Goal: Task Accomplishment & Management: Use online tool/utility

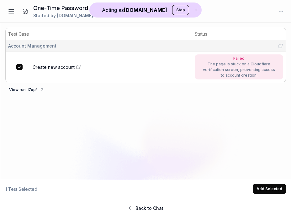
click at [9, 16] on button at bounding box center [11, 11] width 13 height 13
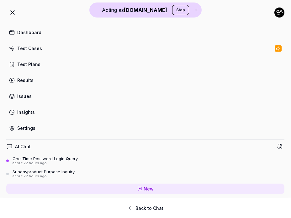
click at [130, 212] on button "Back to Chat" at bounding box center [145, 208] width 281 height 13
click at [15, 14] on icon at bounding box center [13, 13] width 8 height 8
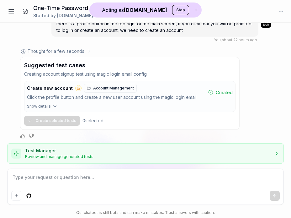
click at [15, 14] on button at bounding box center [11, 11] width 13 height 13
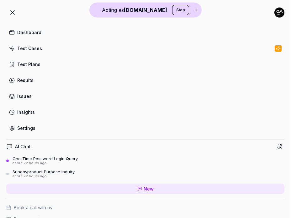
click at [15, 34] on link "Dashboard" at bounding box center [145, 32] width 278 height 12
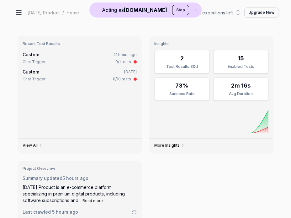
click at [23, 10] on button at bounding box center [19, 12] width 13 height 13
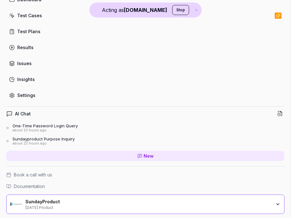
scroll to position [35, 0]
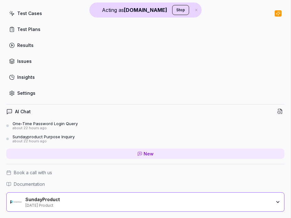
click at [35, 199] on div "SundayProduct" at bounding box center [137, 200] width 225 height 6
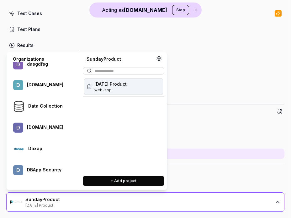
scroll to position [23888, 0]
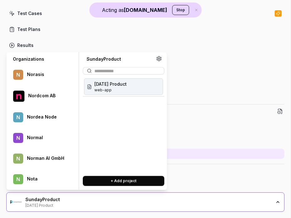
click at [111, 89] on span "web-app" at bounding box center [103, 90] width 19 height 6
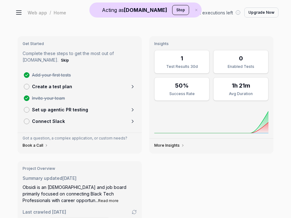
click at [16, 7] on button at bounding box center [19, 12] width 13 height 13
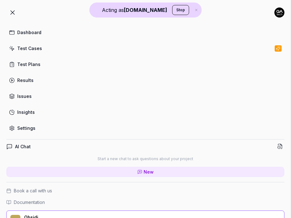
click at [25, 131] on div "Settings" at bounding box center [26, 128] width 18 height 7
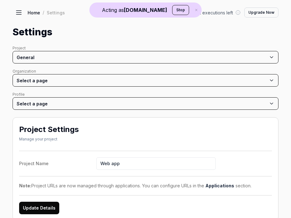
click at [22, 13] on icon at bounding box center [19, 13] width 8 height 8
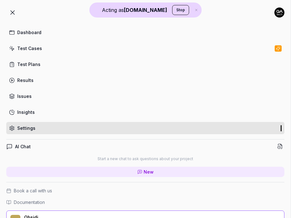
click at [21, 124] on link "Settings" at bounding box center [145, 128] width 278 height 12
click at [12, 9] on icon at bounding box center [13, 13] width 8 height 8
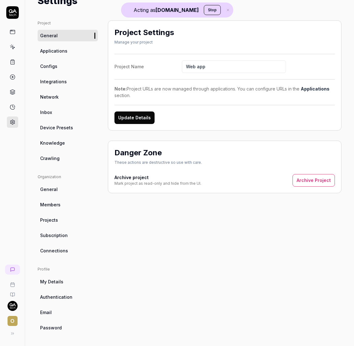
scroll to position [29, 0]
click at [53, 156] on span "Crawling" at bounding box center [49, 158] width 19 height 7
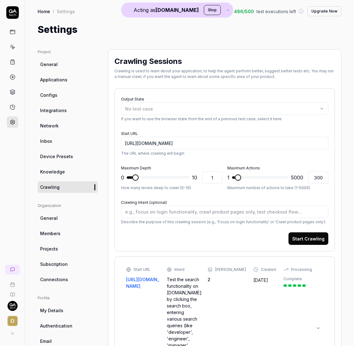
click at [9, 37] on link at bounding box center [12, 31] width 11 height 11
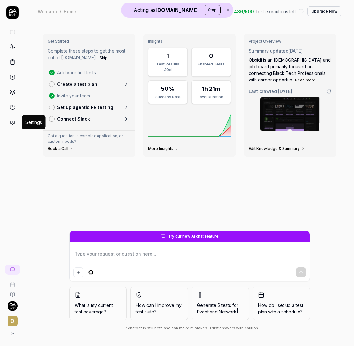
type textarea "*"
click at [14, 121] on icon at bounding box center [12, 122] width 4 height 5
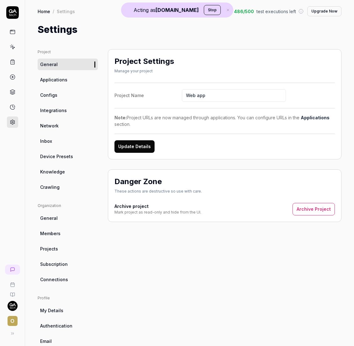
click at [63, 113] on span "Integrations" at bounding box center [53, 110] width 27 height 7
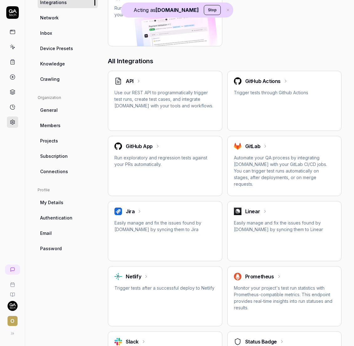
scroll to position [116, 0]
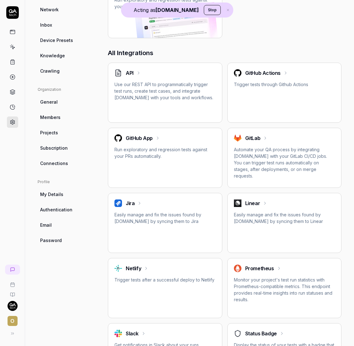
click at [161, 179] on div "GitHub App Run exploratory and regression tests against your PRs automatically." at bounding box center [165, 158] width 114 height 60
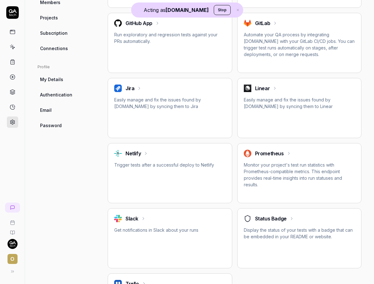
scroll to position [231, 0]
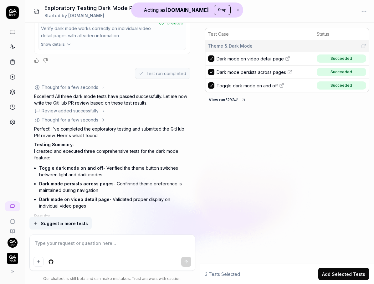
type textarea "*"
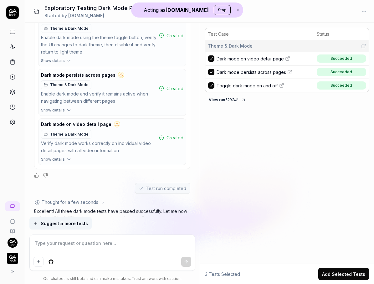
scroll to position [274, 0]
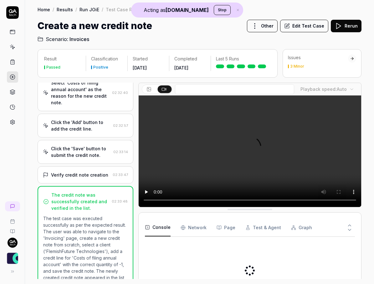
scroll to position [203, 0]
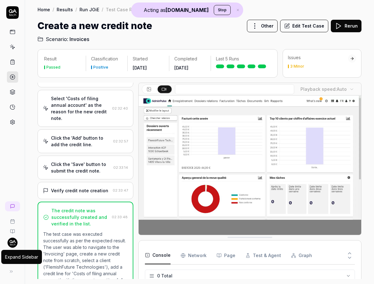
click at [14, 271] on button at bounding box center [11, 271] width 13 height 13
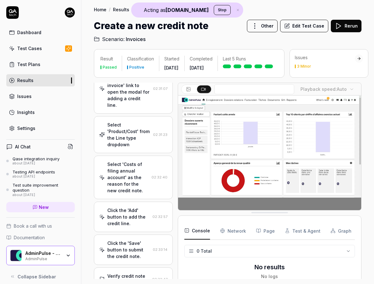
scroll to position [243, 0]
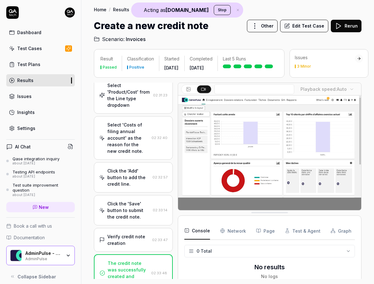
click at [52, 261] on div "AdminPulse - 0475.384.429 AdminPulse" at bounding box center [40, 255] width 69 height 19
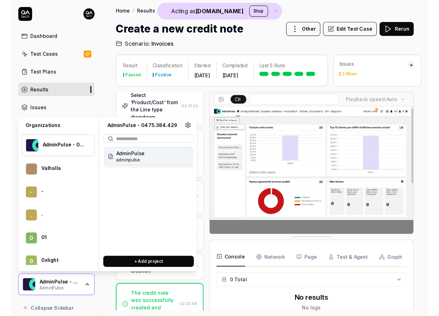
scroll to position [24233, 0]
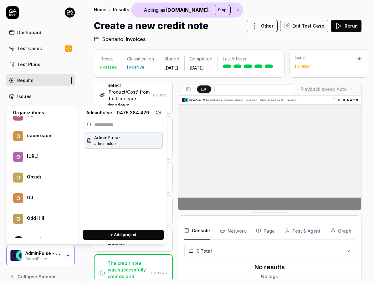
click at [42, 182] on div "O Obsidi" at bounding box center [42, 177] width 66 height 18
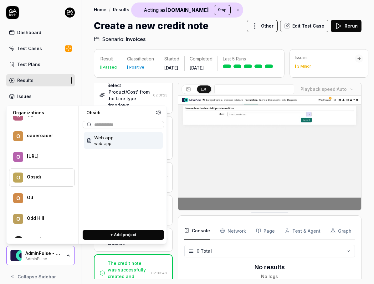
click at [109, 139] on span "Web app" at bounding box center [103, 137] width 19 height 7
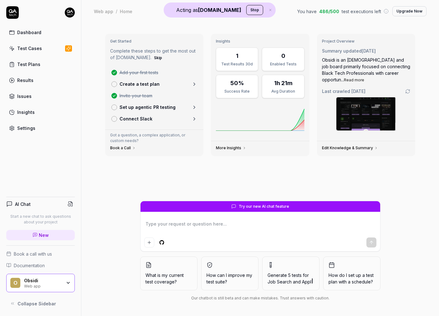
click at [193, 233] on textarea at bounding box center [260, 228] width 232 height 16
type textarea "*"
type textarea "w"
type textarea "*"
type textarea "wh"
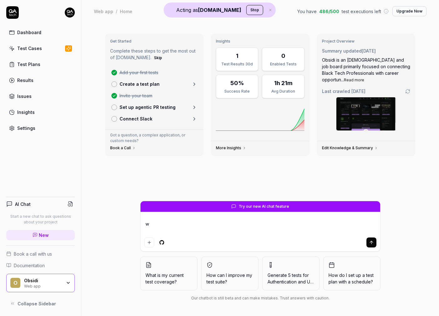
type textarea "*"
type textarea "wha"
type textarea "*"
type textarea "what"
type textarea "*"
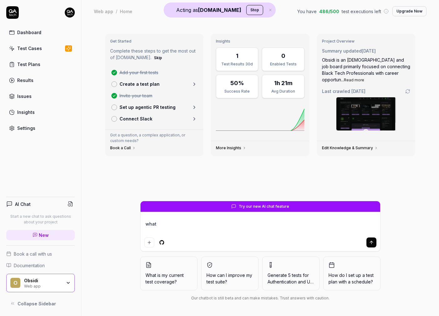
type textarea "what"
type textarea "*"
type textarea "what d"
type textarea "*"
type textarea "what do"
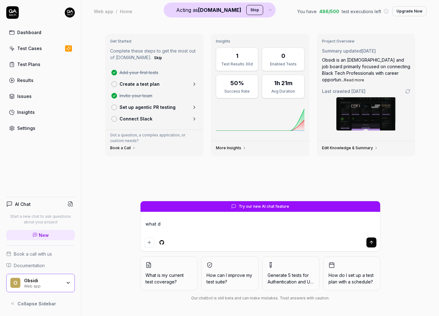
type textarea "*"
type textarea "what doe"
type textarea "*"
type textarea "what does"
type textarea "*"
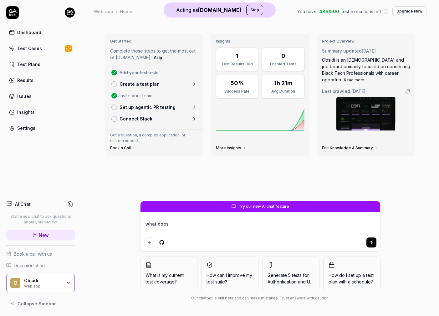
type textarea "what does"
type textarea "*"
type textarea "what does o"
type textarea "*"
type textarea "what does ob"
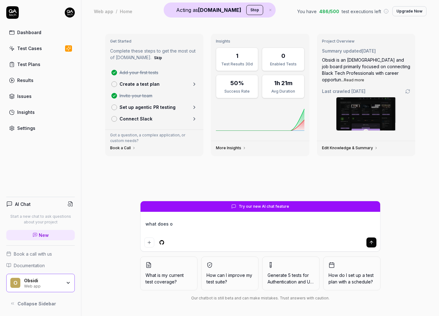
type textarea "*"
type textarea "what does obs"
type textarea "*"
type textarea "what does obsi"
type textarea "*"
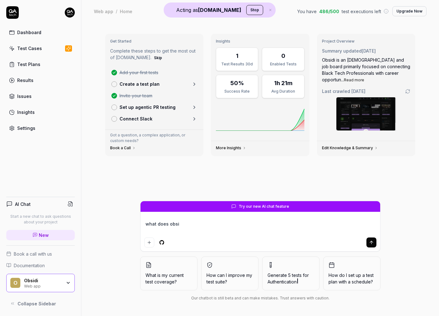
type textarea "what does obsid"
type textarea "*"
type textarea "what does obsidi"
type textarea "*"
type textarea "what does obsidi"
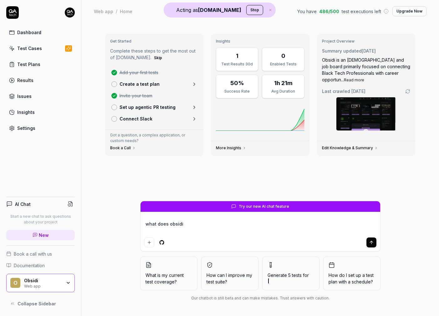
type textarea "*"
type textarea "what does obsidi a"
type textarea "*"
type textarea "what does obsidi ap"
type textarea "*"
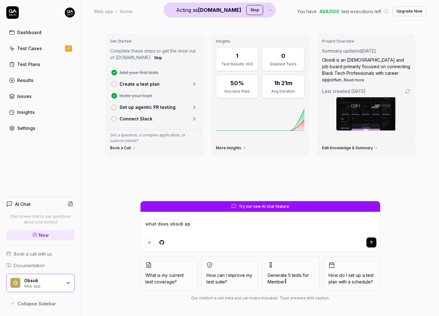
type textarea "what does obsidi app"
type textarea "*"
type textarea "what does obsidi appl"
type textarea "*"
type textarea "what does obsidi appli"
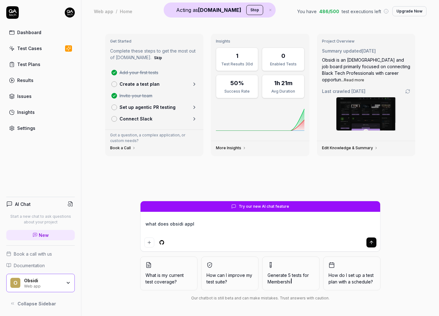
type textarea "*"
type textarea "what does obsidi applic"
type textarea "*"
type textarea "what does obsidi applict"
type textarea "*"
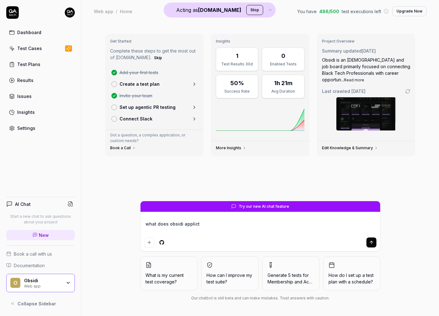
type textarea "what does obsidi applic"
type textarea "*"
type textarea "what does obsidi applica"
type textarea "*"
type textarea "what does obsidi applicat"
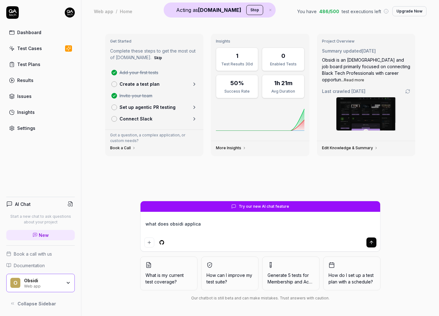
type textarea "*"
type textarea "what does obsidi applicati"
type textarea "*"
type textarea "what does obsidi applicatio"
type textarea "*"
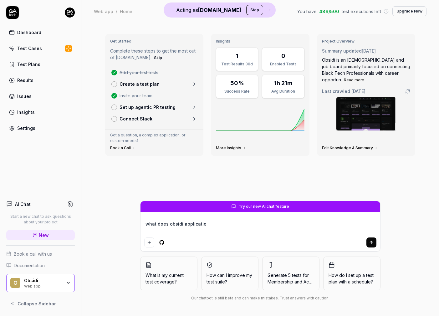
type textarea "what does obsidi application"
type textarea "*"
type textarea "what does obsidi application"
type textarea "*"
type textarea "what does obsidi application d"
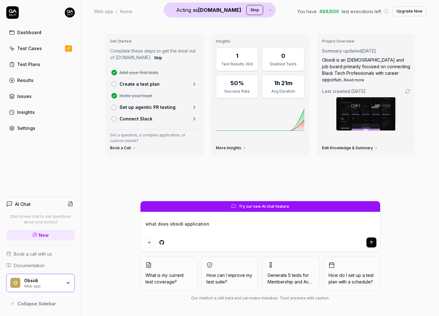
type textarea "*"
type textarea "what does obsidi application do"
type textarea "*"
type textarea "what does obsidi application do"
type textarea "*"
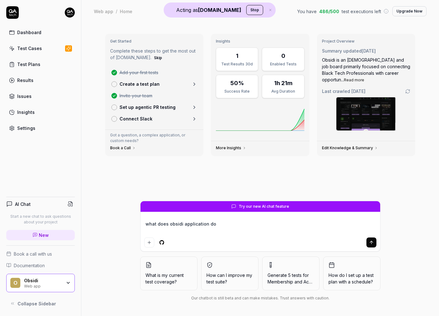
type textarea "what does obsidi application do"
type textarea "*"
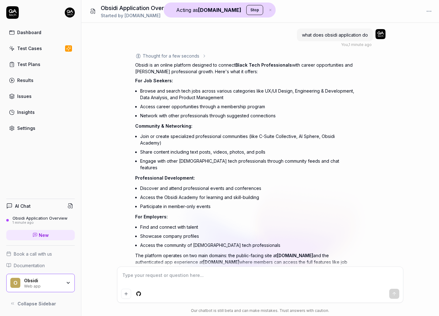
click at [199, 56] on div "Thought for a few seconds" at bounding box center [171, 56] width 72 height 7
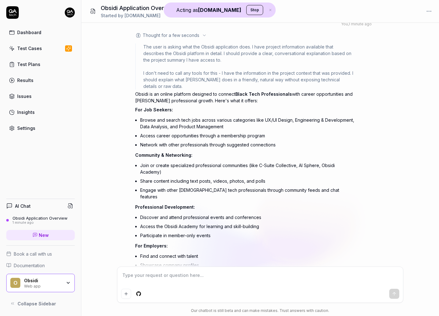
scroll to position [22, 0]
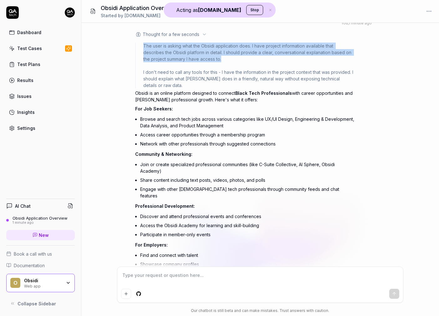
drag, startPoint x: 143, startPoint y: 46, endPoint x: 225, endPoint y: 58, distance: 83.2
click at [225, 58] on div "The user is asking what the Obsidi application does. I have project information…" at bounding box center [244, 66] width 219 height 46
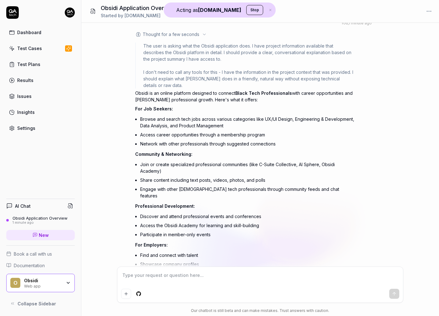
click at [196, 75] on div "The user is asking what the Obsidi application does. I have project information…" at bounding box center [248, 66] width 211 height 46
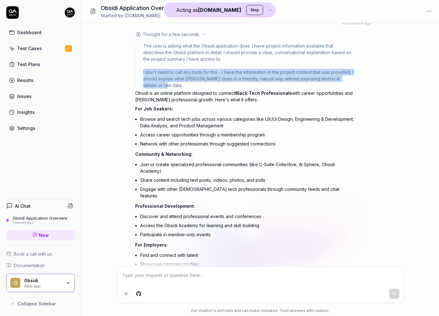
drag, startPoint x: 142, startPoint y: 72, endPoint x: 198, endPoint y: 85, distance: 57.7
click at [198, 85] on div "The user is asking what the Obsidi application does. I have project information…" at bounding box center [244, 66] width 219 height 46
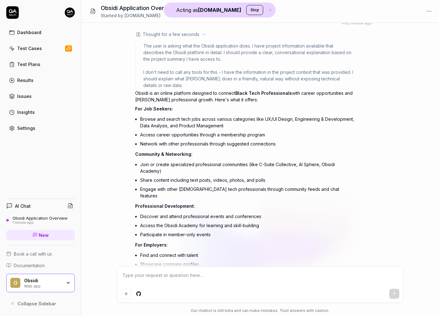
click at [214, 105] on div "Obsidi is an online platform designed to connect Black Tech Professionals with …" at bounding box center [244, 203] width 219 height 226
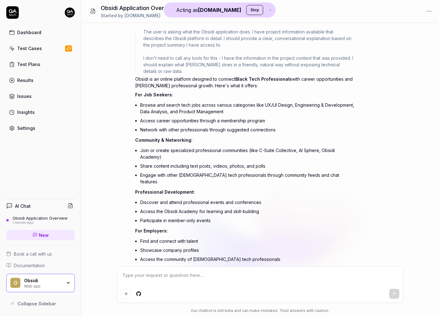
scroll to position [79, 0]
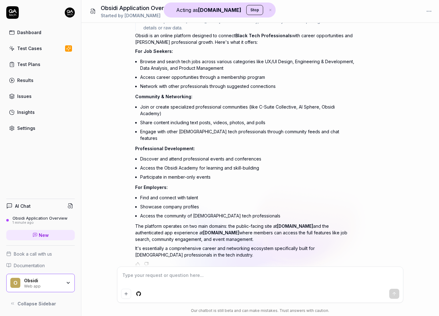
click at [186, 282] on textarea at bounding box center [260, 279] width 278 height 16
type textarea "*"
type textarea "g"
type textarea "*"
type textarea "gr"
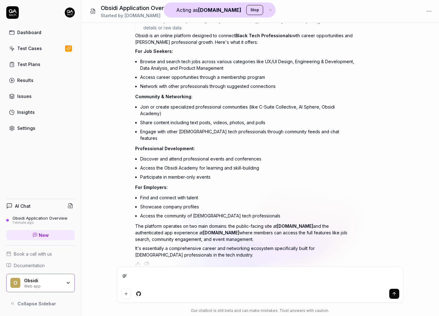
type textarea "*"
type textarea "gre"
type textarea "*"
type textarea "grea"
type textarea "*"
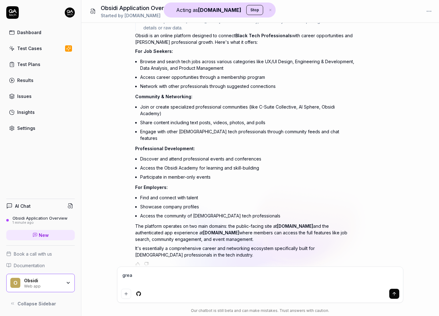
type textarea "great"
type textarea "*"
type textarea "great,"
type textarea "*"
type textarea "great,"
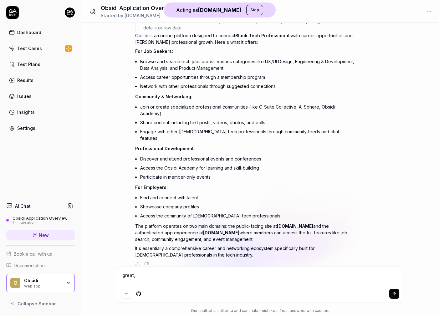
type textarea "*"
type textarea "great, c"
type textarea "*"
type textarea "great, ca"
type textarea "*"
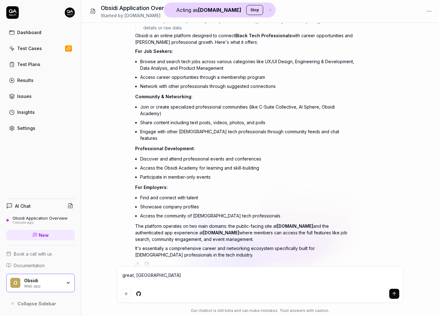
type textarea "great, can"
type textarea "*"
type textarea "great, can"
type textarea "*"
type textarea "great, can y"
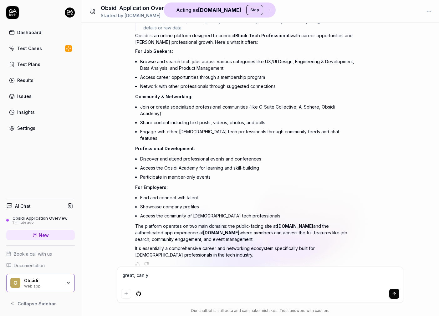
type textarea "*"
type textarea "great, can yo"
type textarea "*"
type textarea "great, can you"
type textarea "*"
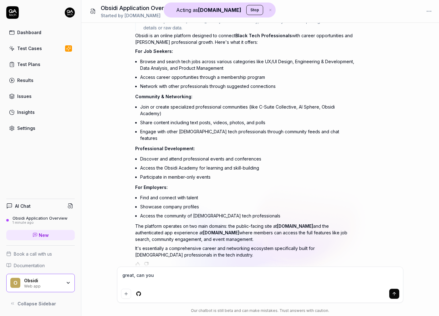
type textarea "great, can you"
type textarea "*"
type textarea "great, can you g"
type textarea "*"
type textarea "great, can you ge"
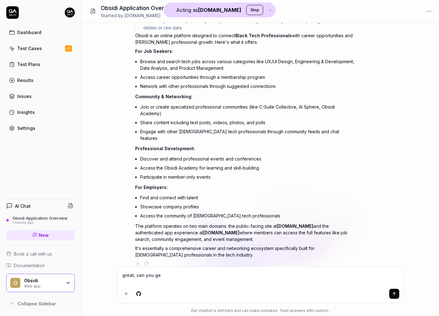
type textarea "*"
type textarea "great, can you gen"
type textarea "*"
type textarea "great, can you gene"
type textarea "*"
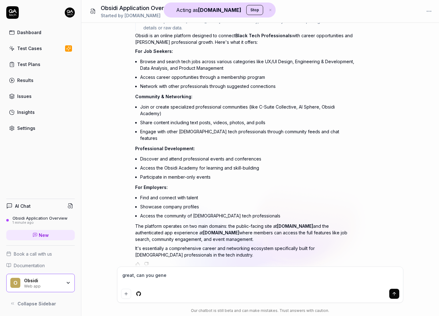
type textarea "great, can you gener"
type textarea "*"
type textarea "great, can you genera"
type textarea "*"
type textarea "great, can you generat"
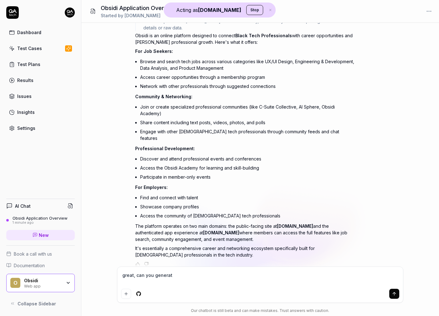
type textarea "*"
type textarea "great, can you generate"
type textarea "*"
type textarea "great, can you generate"
type textarea "*"
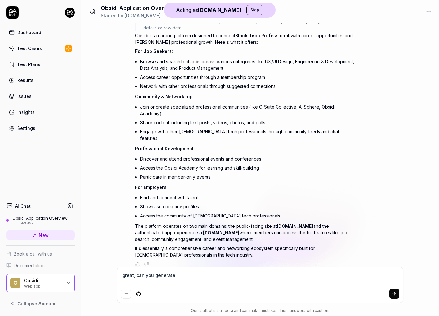
type textarea "great, can you generate a"
type textarea "*"
type textarea "great, can you generate a"
type textarea "*"
type textarea "great, can you generate a f"
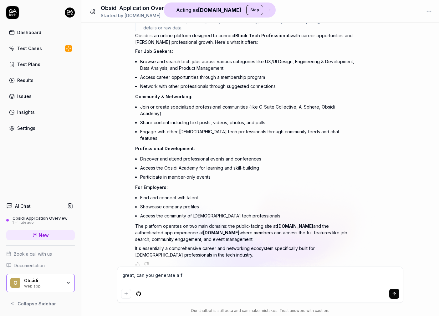
type textarea "*"
type textarea "great, can you generate a fu"
type textarea "*"
type textarea "great, can you generate a ful"
type textarea "*"
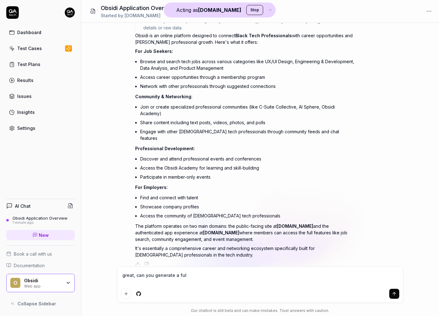
type textarea "great, can you generate a full"
type textarea "*"
type textarea "great, can you generate a full"
type textarea "*"
type textarea "great, can you generate a full t"
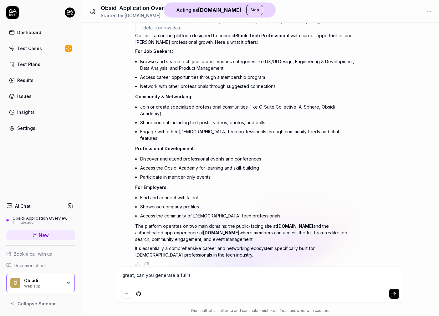
type textarea "*"
type textarea "great, can you generate a full te"
type textarea "*"
type textarea "great, can you generate a full tes"
type textarea "*"
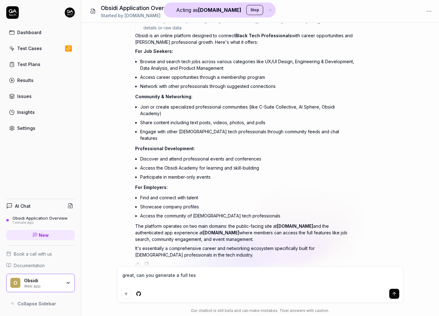
type textarea "great, can you generate a full test"
type textarea "*"
type textarea "great, can you generate a full test"
type textarea "*"
type textarea "great, can you generate a full test p"
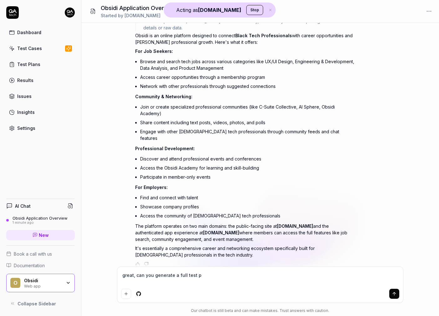
type textarea "*"
type textarea "great, can you generate a full test pl"
type textarea "*"
type textarea "great, can you generate a full test pla"
type textarea "*"
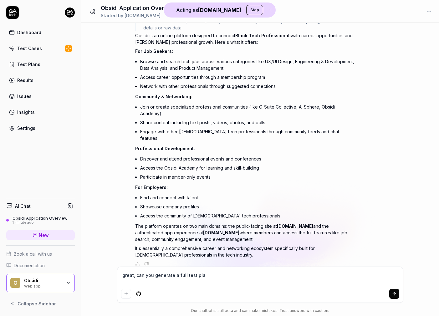
type textarea "great, can you generate a full test plan"
type textarea "*"
type textarea "great, can you generate a full test plan"
type textarea "*"
type textarea "great, can you generate a full test plan t"
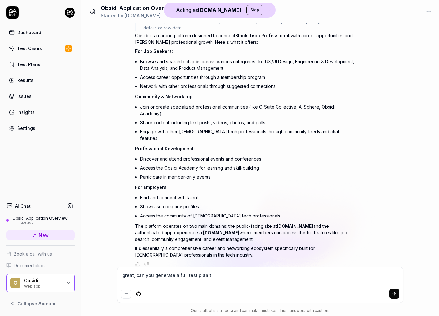
type textarea "*"
type textarea "great, can you generate a full test plan to"
type textarea "*"
type textarea "great, can you generate a full test plan to"
type textarea "*"
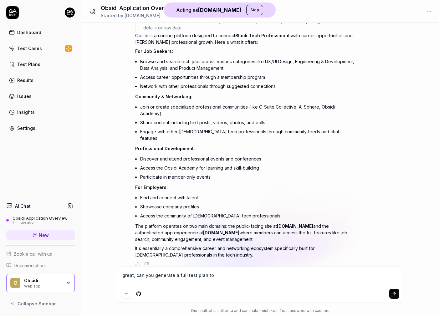
type textarea "great, can you generate a full test plan to t"
type textarea "*"
type textarea "great, can you generate a full test plan to te"
type textarea "*"
type textarea "great, can you generate a full test plan to tes"
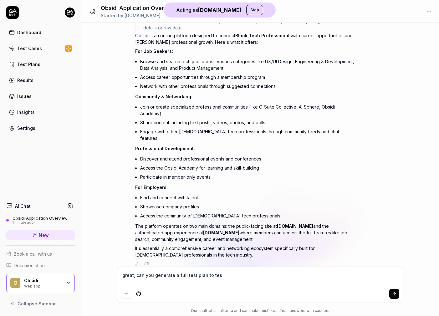
type textarea "*"
type textarea "great, can you generate a full test plan to test"
type textarea "*"
type textarea "great, can you generate a full test plan to test"
type textarea "*"
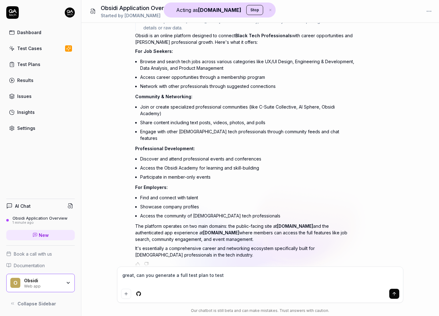
type textarea "great, can you generate a full test plan to test c"
type textarea "*"
type textarea "great, can you generate a full test plan to test co"
type textarea "*"
type textarea "great, can you generate a full test plan to test cor"
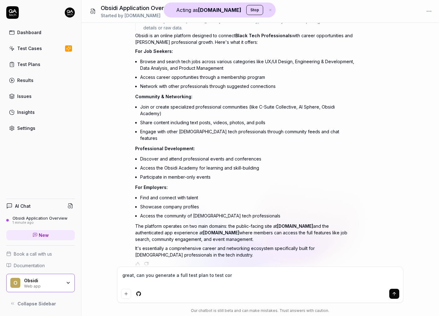
type textarea "*"
type textarea "great, can you generate a full test plan to test core"
type textarea "*"
type textarea "great, can you generate a full test plan to test core"
type textarea "*"
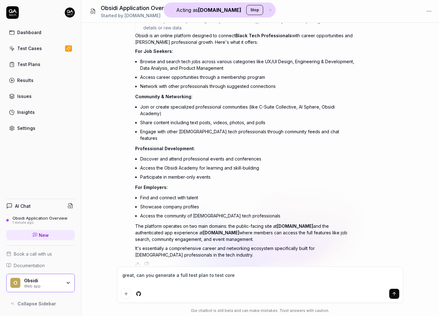
type textarea "great, can you generate a full test plan to test core f"
type textarea "*"
type textarea "great, can you generate a full test plan to test core fu"
type textarea "*"
type textarea "great, can you generate a full test plan to test core fun"
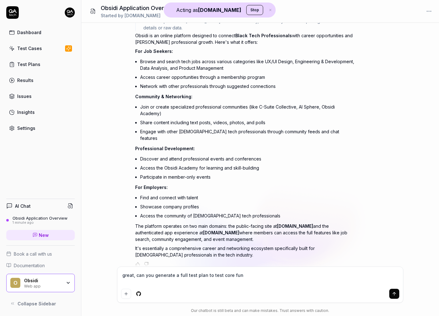
type textarea "*"
type textarea "great, can you generate a full test plan to test core func"
type textarea "*"
type textarea "great, can you generate a full test plan to test core funct"
type textarea "*"
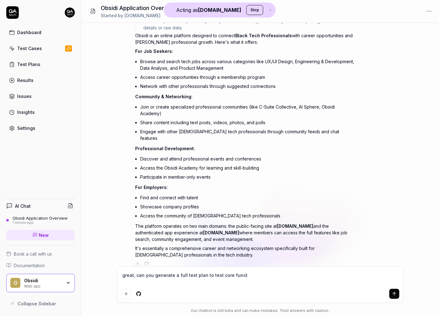
type textarea "great, can you generate a full test plan to test core functi"
type textarea "*"
type textarea "great, can you generate a full test plan to test core functio"
type textarea "*"
type textarea "great, can you generate a full test plan to test core function"
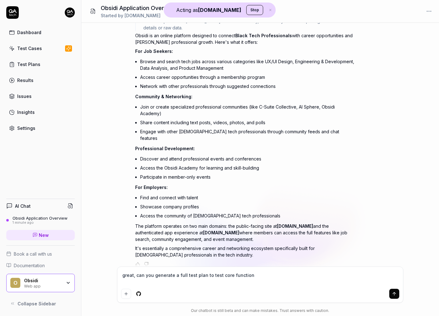
type textarea "*"
type textarea "great, can you generate a full test plan to test core functiona"
type textarea "*"
type textarea "great, can you generate a full test plan to test core functional"
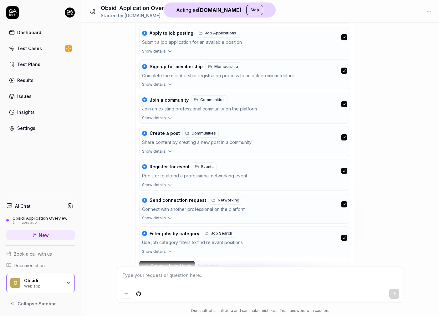
scroll to position [556, 0]
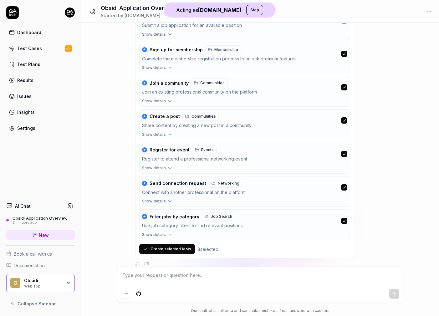
click at [189, 280] on textarea at bounding box center [260, 279] width 278 height 16
click at [168, 244] on button "Create selected tests" at bounding box center [167, 249] width 56 height 10
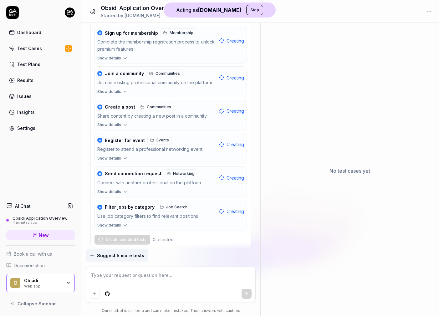
scroll to position [641, 0]
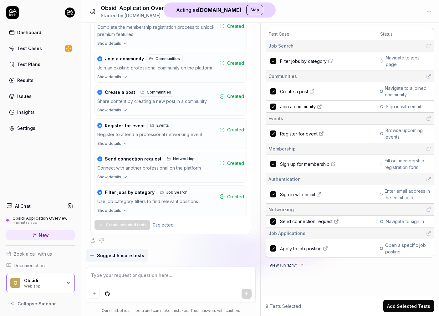
click at [293, 59] on span "Filter jobs by category" at bounding box center [303, 61] width 47 height 7
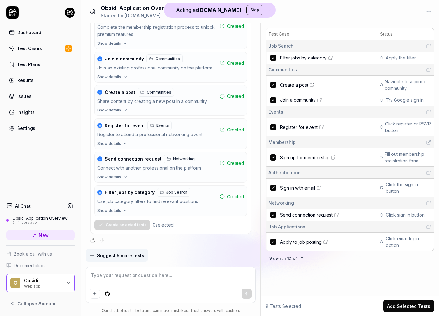
click at [302, 84] on span "Create a post" at bounding box center [294, 85] width 28 height 7
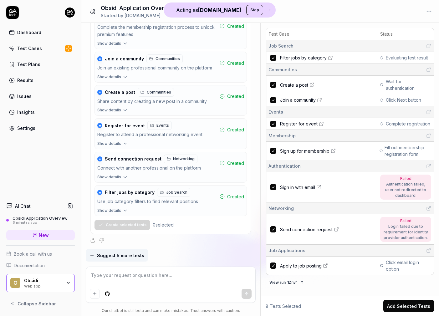
click at [36, 48] on div "Test Cases" at bounding box center [29, 48] width 25 height 7
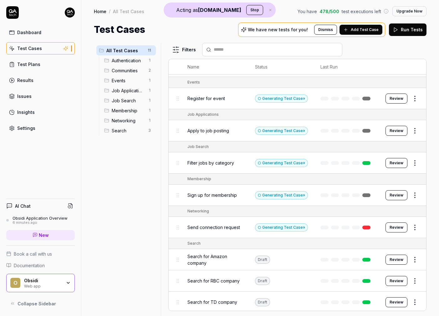
scroll to position [85, 0]
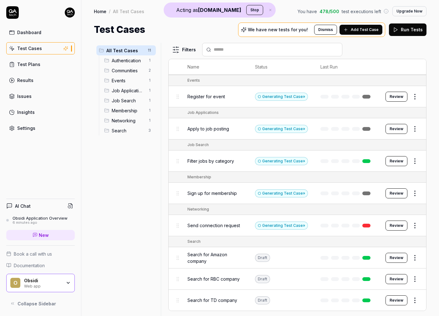
click at [374, 284] on button "Review" at bounding box center [397, 301] width 22 height 10
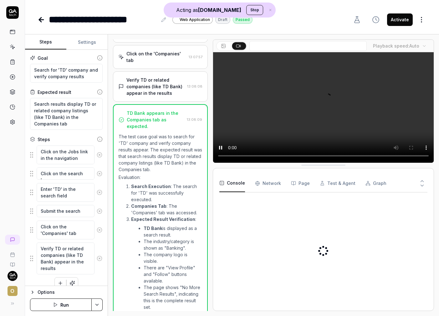
scroll to position [363, 0]
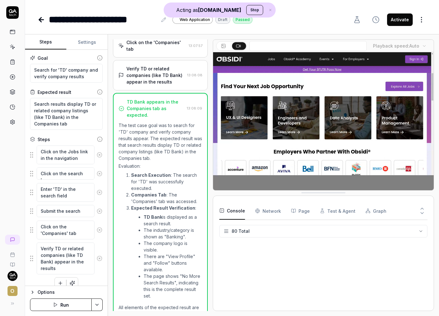
scroll to position [973, 0]
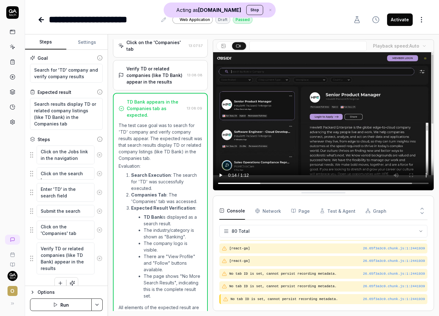
click at [68, 284] on button "Run" at bounding box center [61, 305] width 62 height 13
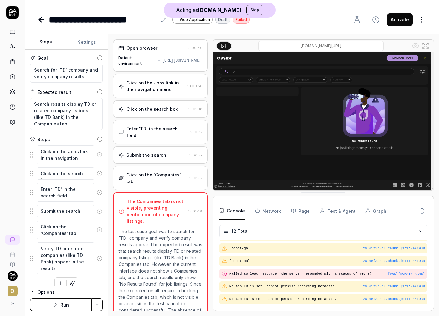
scroll to position [3, 0]
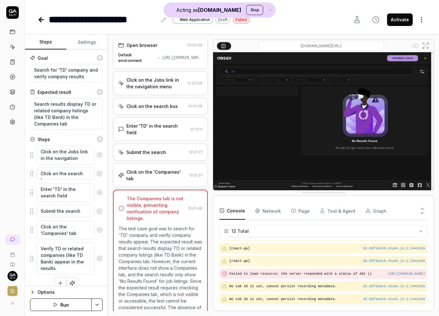
click at [296, 137] on img at bounding box center [323, 121] width 221 height 138
click at [374, 43] on icon at bounding box center [426, 46] width 8 height 8
click at [168, 169] on div "Click on the 'Companies' tab" at bounding box center [157, 175] width 60 height 13
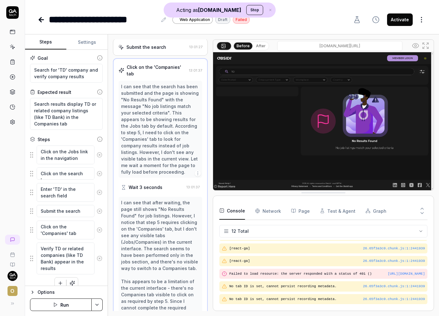
scroll to position [138, 0]
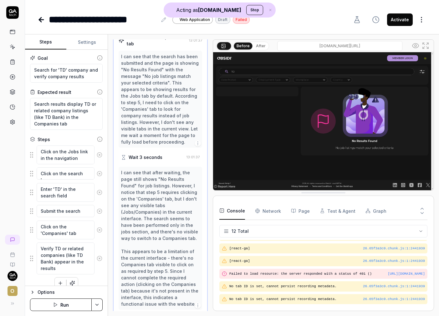
click at [260, 43] on button "After" at bounding box center [261, 46] width 15 height 7
click at [249, 46] on button "Before" at bounding box center [243, 46] width 18 height 7
click at [260, 45] on button "After" at bounding box center [261, 46] width 15 height 7
click at [245, 45] on button "Before" at bounding box center [243, 46] width 18 height 7
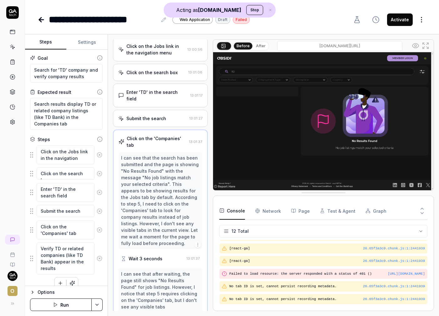
scroll to position [0, 0]
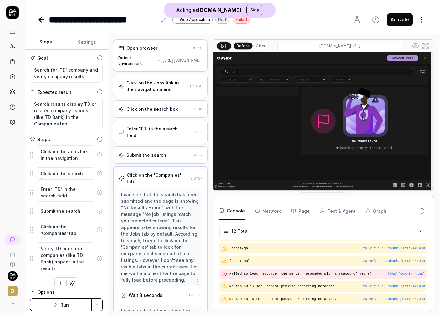
click at [152, 152] on div "Submit the search" at bounding box center [147, 155] width 40 height 7
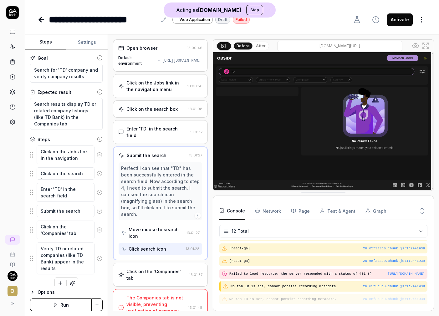
click at [156, 129] on div "Enter 'TD' in the search field" at bounding box center [157, 132] width 61 height 13
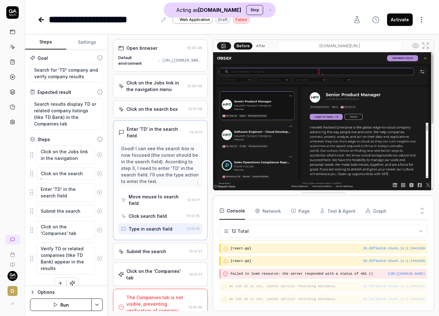
click at [257, 47] on button "After" at bounding box center [261, 46] width 15 height 7
click at [241, 46] on button "Before" at bounding box center [243, 46] width 18 height 7
click at [256, 46] on button "After" at bounding box center [261, 46] width 15 height 7
click at [241, 46] on button "Before" at bounding box center [243, 46] width 18 height 7
click at [257, 46] on button "After" at bounding box center [261, 46] width 15 height 7
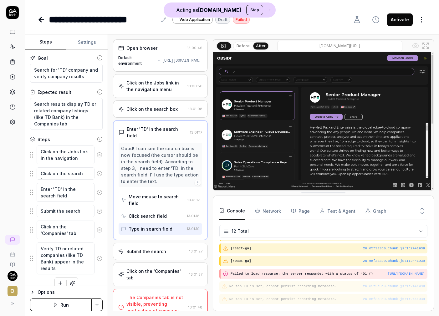
click at [160, 248] on div "Submit the search" at bounding box center [147, 251] width 40 height 7
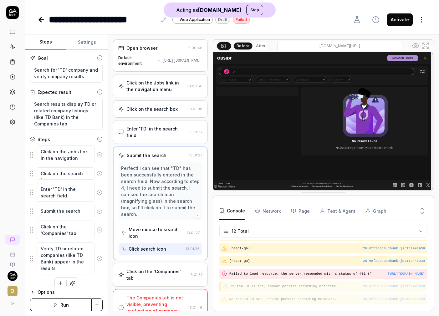
scroll to position [113, 0]
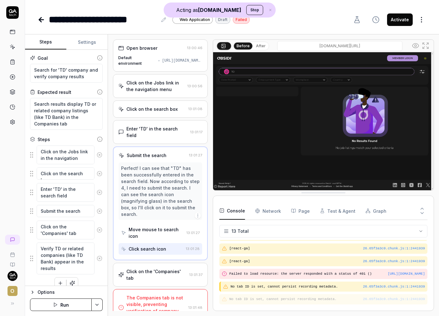
click at [157, 268] on div "Click on the 'Companies' tab" at bounding box center [157, 274] width 60 height 13
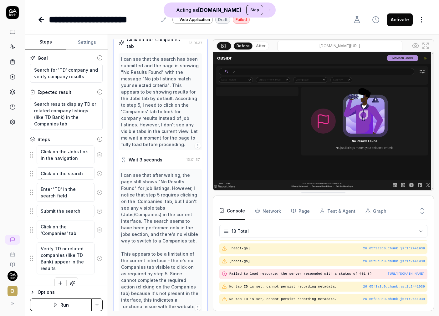
scroll to position [138, 0]
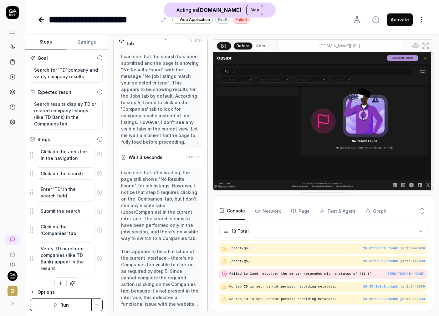
click at [263, 45] on button "After" at bounding box center [261, 46] width 15 height 7
click at [241, 46] on button "Before" at bounding box center [243, 46] width 18 height 7
click at [374, 47] on icon at bounding box center [428, 48] width 2 height 2
click at [263, 43] on button "After" at bounding box center [261, 46] width 15 height 7
click at [242, 47] on button "Before" at bounding box center [243, 46] width 18 height 7
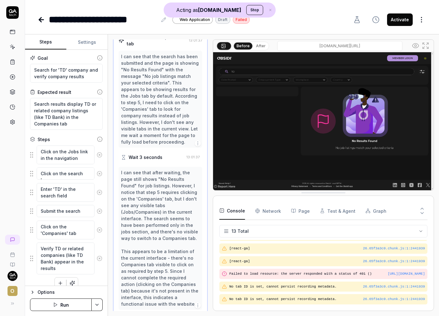
click at [250, 47] on button "Before" at bounding box center [243, 45] width 18 height 7
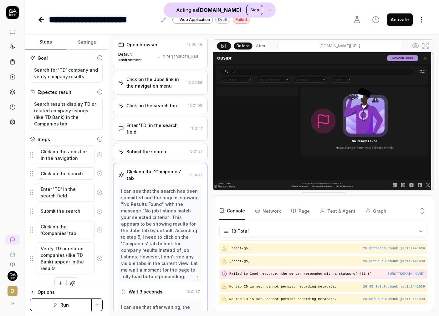
scroll to position [0, 0]
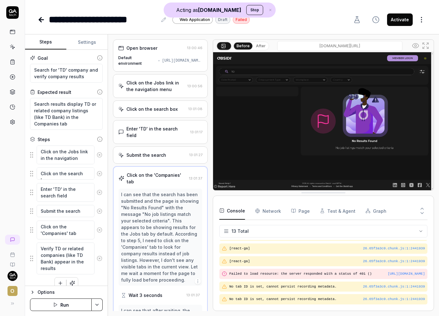
click at [145, 93] on div "Click on the Jobs link in the navigation menu 13:00:56" at bounding box center [160, 86] width 95 height 24
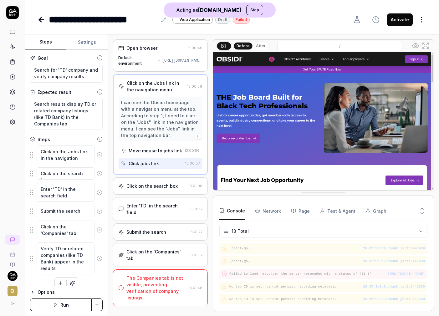
click at [263, 45] on button "After" at bounding box center [261, 46] width 15 height 7
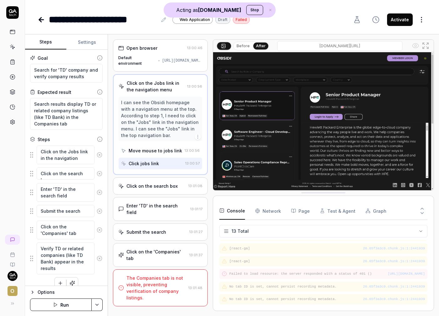
click at [235, 45] on button "Before" at bounding box center [243, 46] width 18 height 7
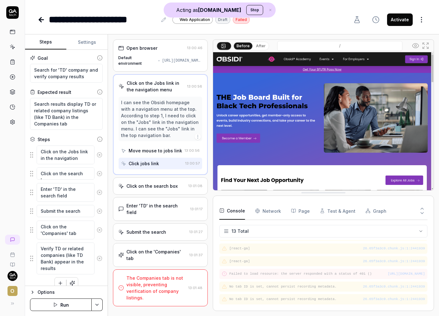
click at [374, 43] on icon at bounding box center [428, 44] width 2 height 2
click at [80, 44] on button "Settings" at bounding box center [86, 42] width 41 height 15
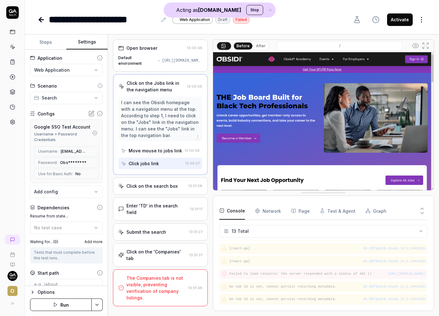
click at [43, 21] on icon at bounding box center [42, 20] width 8 height 8
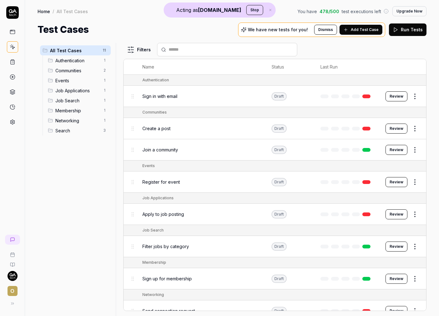
scroll to position [85, 0]
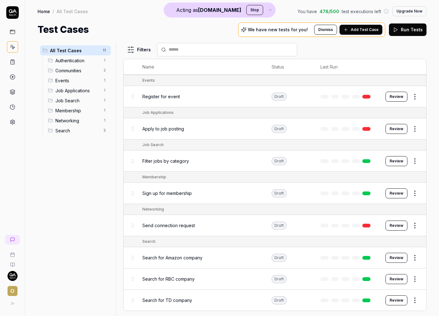
click at [176, 260] on span "Search for Amazon company" at bounding box center [172, 258] width 60 height 7
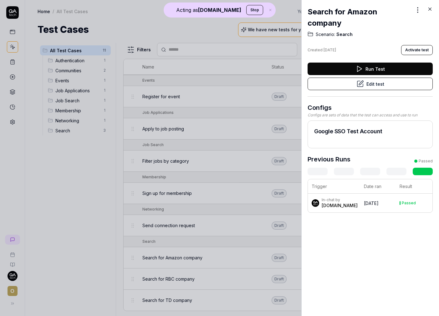
click at [356, 87] on button "Edit test" at bounding box center [370, 84] width 125 height 13
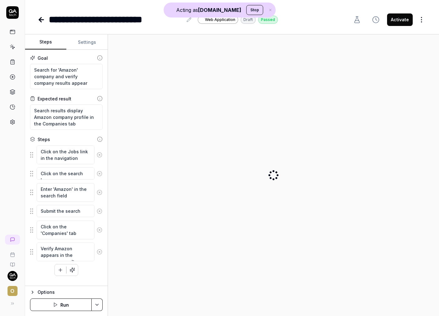
click at [92, 44] on button "Settings" at bounding box center [86, 42] width 41 height 15
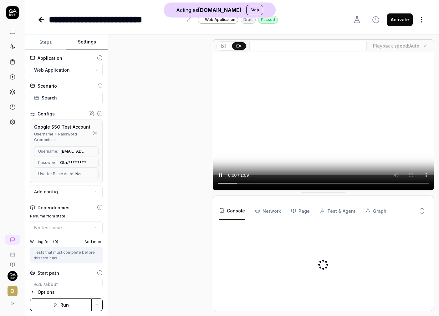
scroll to position [384, 0]
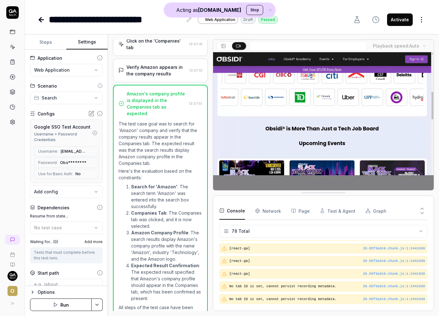
scroll to position [948, 0]
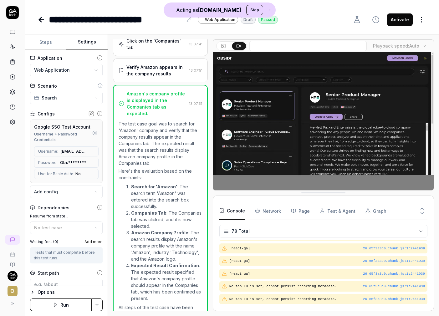
click at [76, 195] on body "**********" at bounding box center [219, 158] width 439 height 316
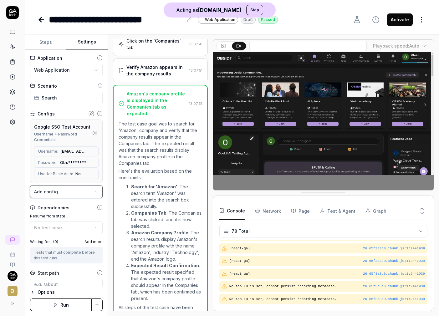
click at [75, 132] on html "**********" at bounding box center [219, 158] width 439 height 316
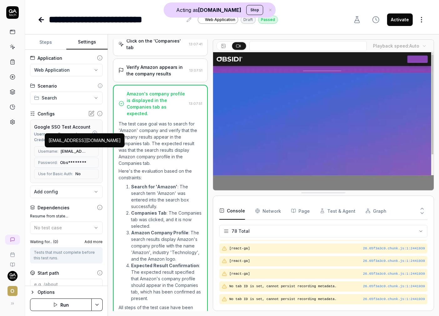
click at [75, 148] on div "Username: obsiditester@gmail.com" at bounding box center [66, 152] width 65 height 10
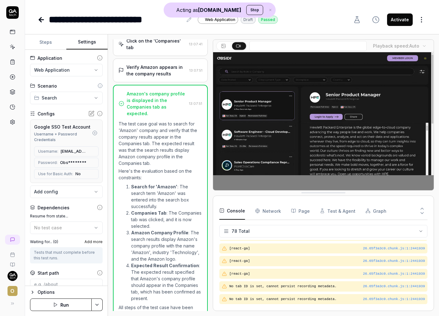
click at [76, 134] on div "Username + Password Credentials" at bounding box center [62, 137] width 57 height 11
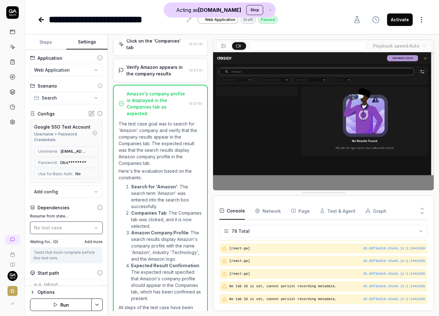
click at [81, 226] on div "No test case" at bounding box center [63, 228] width 58 height 7
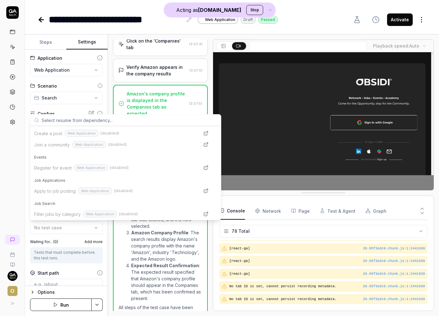
scroll to position [0, 0]
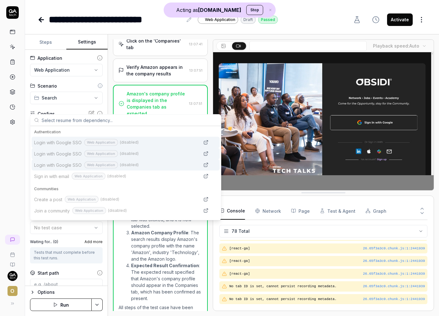
click at [311, 145] on video at bounding box center [323, 121] width 221 height 138
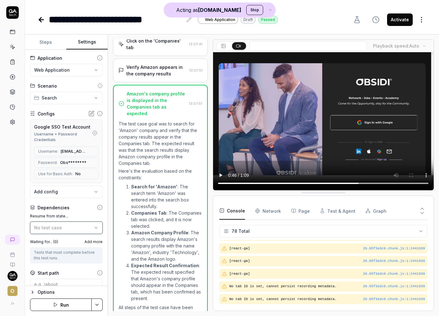
click at [85, 230] on div "No test case" at bounding box center [63, 228] width 58 height 7
click at [41, 18] on icon at bounding box center [40, 20] width 2 height 4
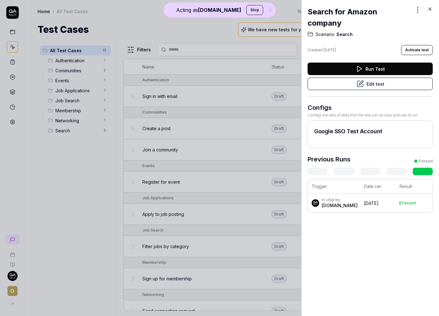
click at [374, 8] on icon at bounding box center [430, 9] width 6 height 6
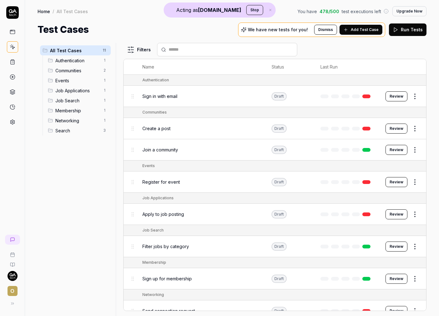
click at [224, 98] on div "Sign in with email" at bounding box center [200, 96] width 117 height 7
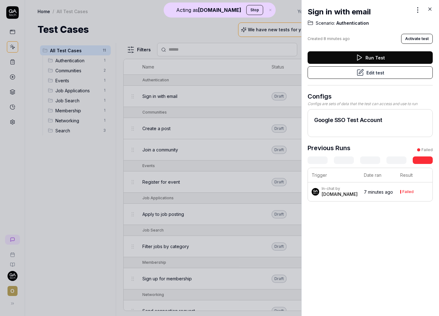
click at [374, 74] on button "Edit test" at bounding box center [370, 72] width 125 height 13
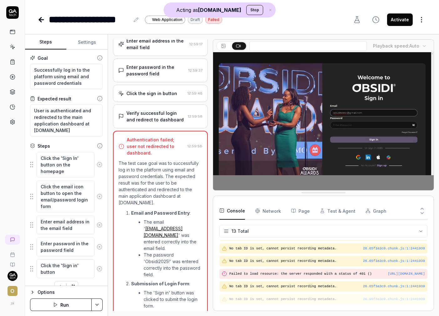
scroll to position [55, 0]
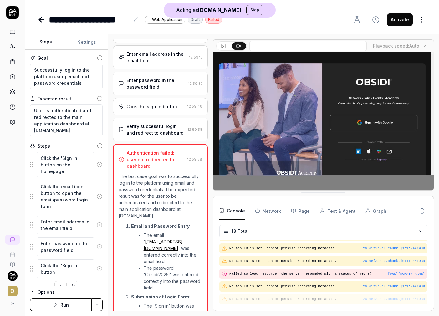
click at [87, 43] on button "Settings" at bounding box center [86, 42] width 41 height 15
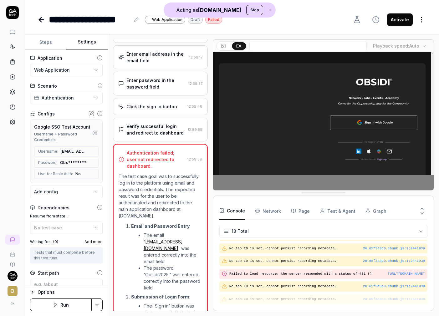
click at [69, 132] on div "Username + Password Credentials" at bounding box center [62, 137] width 57 height 11
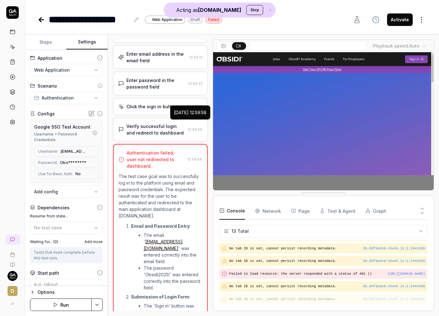
click at [177, 114] on div "2025-10-10 12:59:58" at bounding box center [190, 112] width 33 height 7
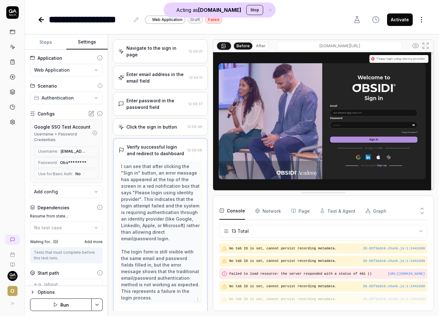
scroll to position [28, 0]
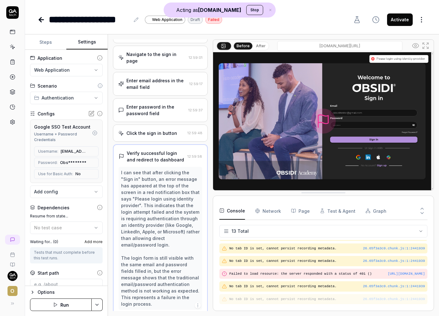
click at [263, 45] on button "After" at bounding box center [261, 46] width 15 height 7
click at [244, 46] on button "Before" at bounding box center [243, 46] width 18 height 7
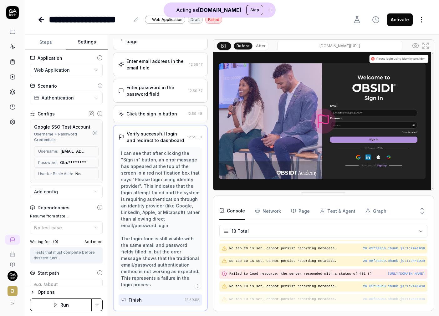
scroll to position [55, 0]
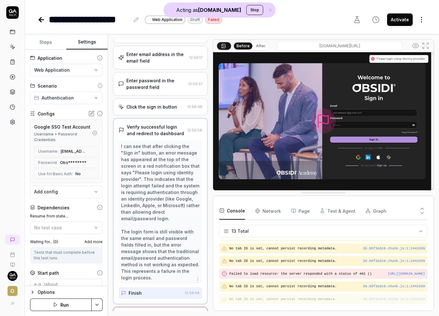
click at [162, 284] on div "Authentication failed; user not redirected to dashboard." at bounding box center [156, 323] width 59 height 20
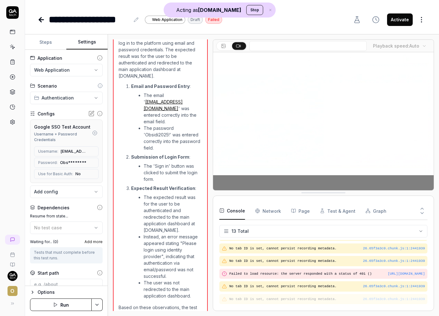
scroll to position [0, 0]
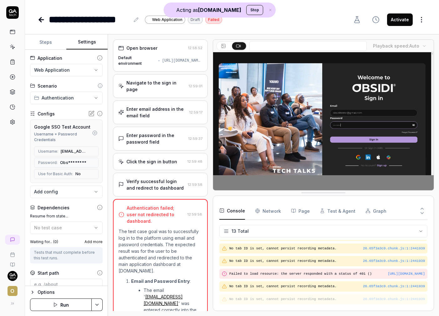
click at [168, 51] on div "Open browser 12:58:52 Default environment https://www.obsidi.com" at bounding box center [160, 55] width 95 height 32
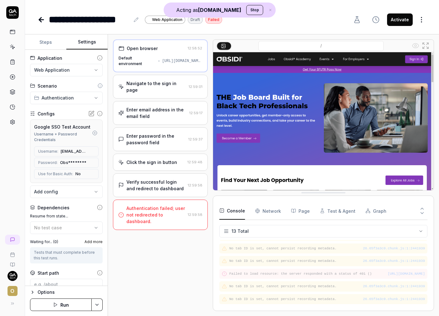
click at [170, 83] on div "Navigate to the sign in page" at bounding box center [157, 86] width 60 height 13
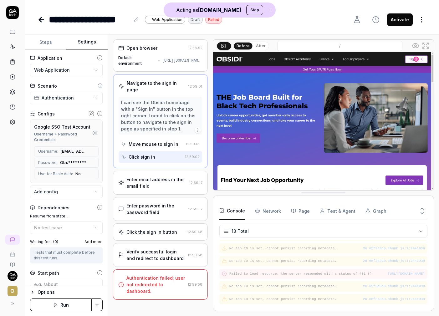
click at [161, 49] on div "Open browser" at bounding box center [151, 48] width 67 height 7
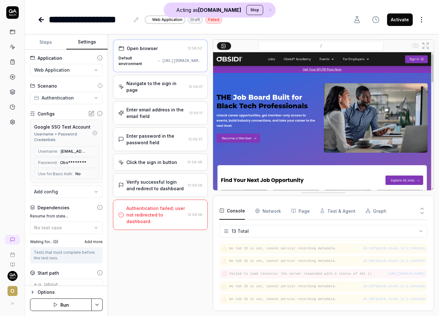
scroll to position [9, 0]
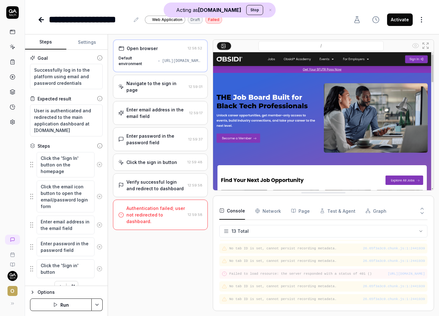
click at [41, 43] on button "Steps" at bounding box center [45, 42] width 41 height 15
click at [171, 83] on div "Navigate to the sign in page" at bounding box center [157, 86] width 60 height 13
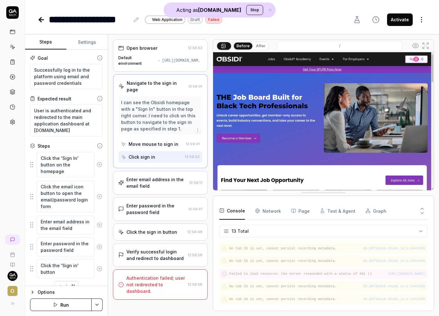
click at [261, 46] on button "After" at bounding box center [261, 46] width 15 height 7
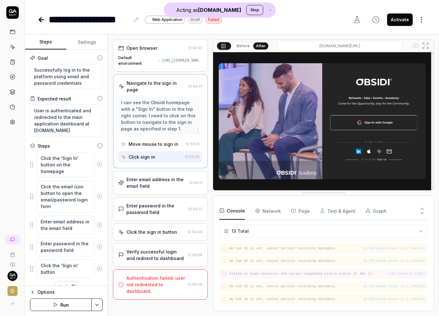
click at [157, 181] on div "Enter email address in the email field" at bounding box center [157, 182] width 60 height 13
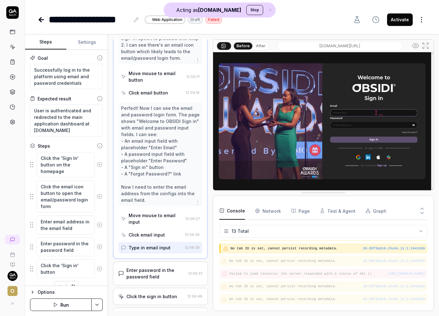
scroll to position [158, 0]
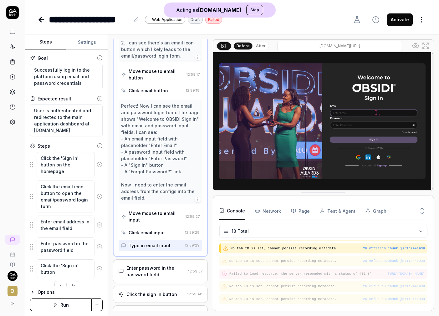
click at [149, 265] on div "Enter password in the password field" at bounding box center [157, 271] width 60 height 13
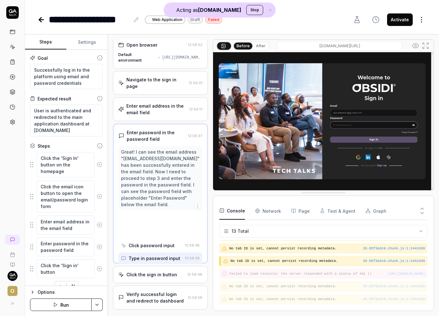
scroll to position [0, 0]
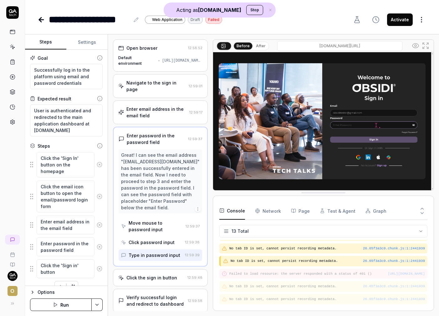
click at [138, 275] on div "Click the sign in button 12:59:48" at bounding box center [160, 277] width 95 height 17
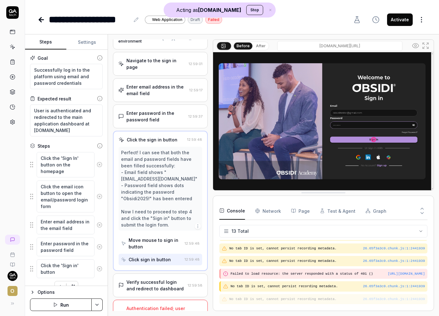
scroll to position [28, 0]
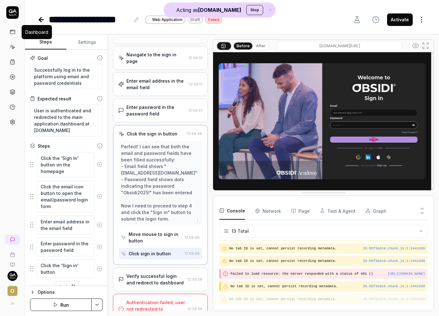
click at [14, 32] on icon at bounding box center [13, 32] width 6 height 6
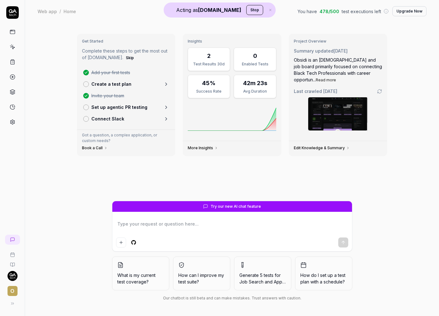
click at [15, 126] on link at bounding box center [12, 122] width 11 height 11
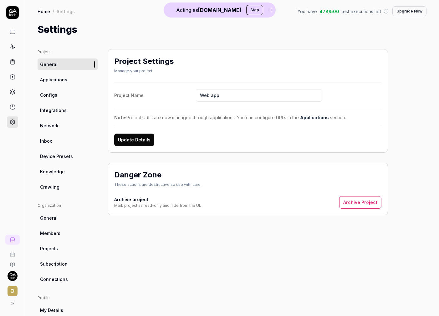
click at [48, 96] on span "Configs" at bounding box center [48, 95] width 17 height 7
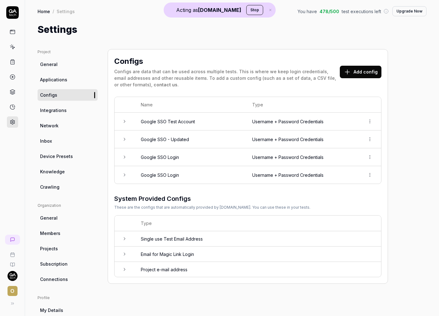
click at [185, 124] on td "Google SSO Test Account" at bounding box center [190, 122] width 111 height 18
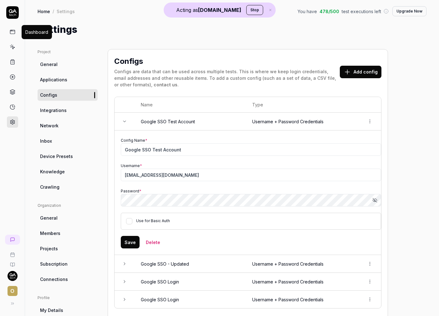
click at [13, 33] on icon at bounding box center [13, 32] width 6 height 6
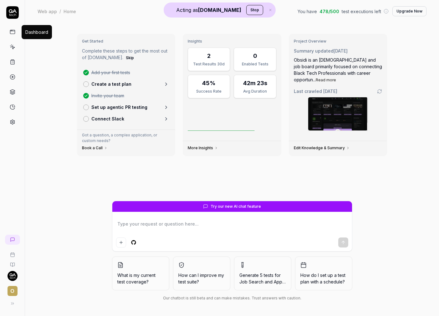
click at [15, 29] on icon at bounding box center [13, 32] width 6 height 6
click at [11, 45] on icon at bounding box center [13, 47] width 6 height 6
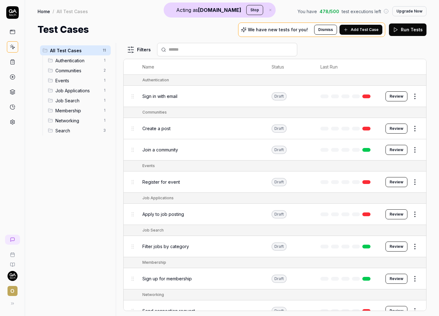
click at [14, 30] on rect at bounding box center [12, 32] width 5 height 4
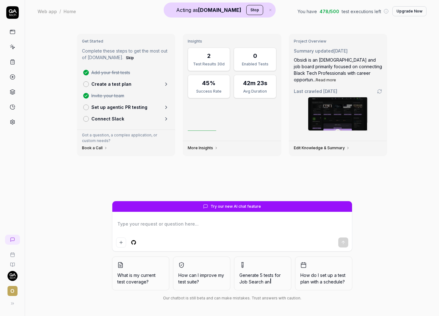
click at [225, 226] on textarea at bounding box center [232, 228] width 232 height 16
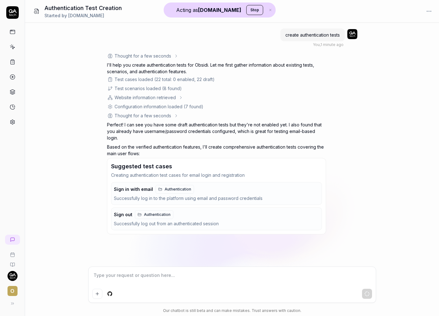
click at [133, 195] on div "Successfully log in to the platform using email and password credentials" at bounding box center [215, 198] width 203 height 7
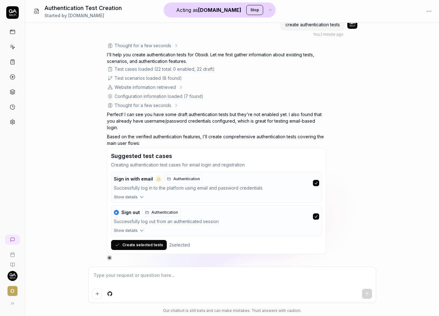
scroll to position [13, 0]
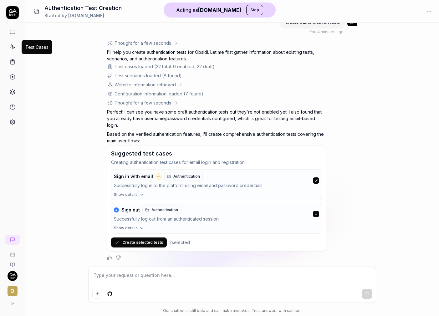
click at [14, 49] on icon at bounding box center [13, 47] width 6 height 6
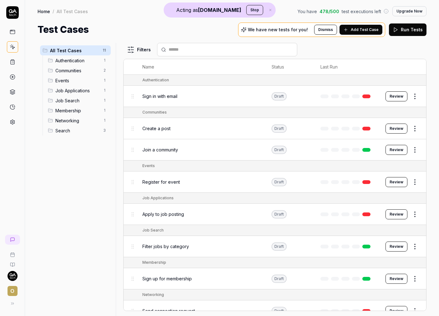
click at [374, 151] on button "Review" at bounding box center [397, 150] width 22 height 10
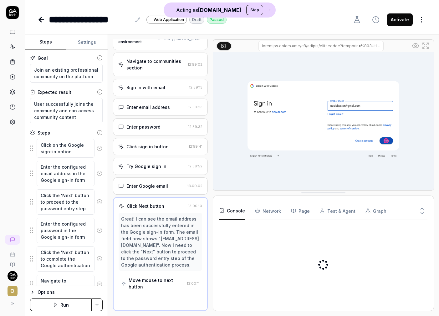
scroll to position [28, 0]
click at [84, 40] on button "Settings" at bounding box center [86, 42] width 41 height 15
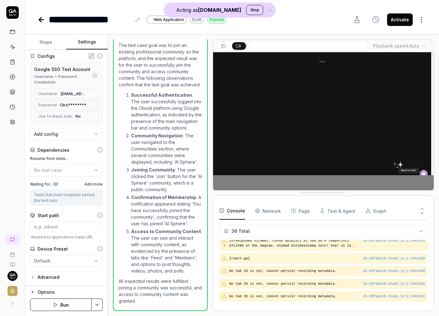
scroll to position [410, 0]
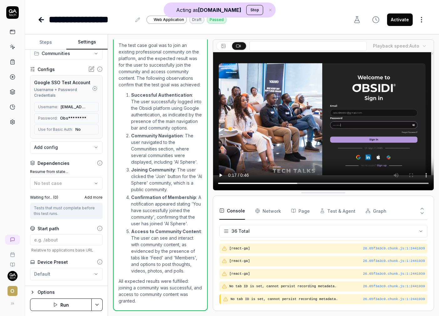
scroll to position [58, 0]
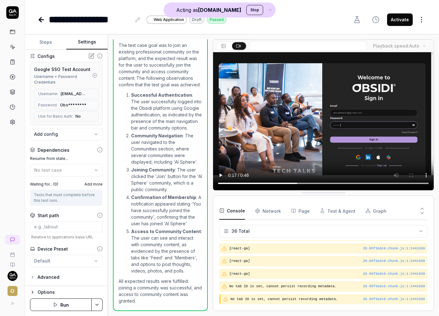
click at [54, 277] on div "Advanced" at bounding box center [49, 278] width 22 height 8
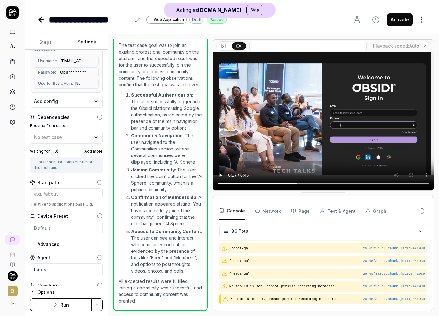
scroll to position [107, 0]
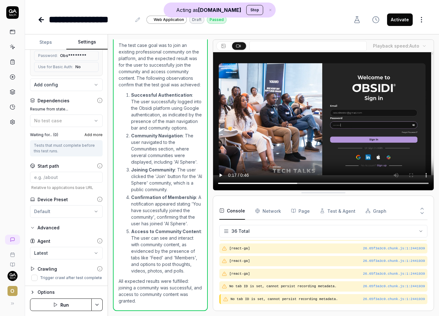
click at [10, 120] on icon at bounding box center [13, 122] width 6 height 6
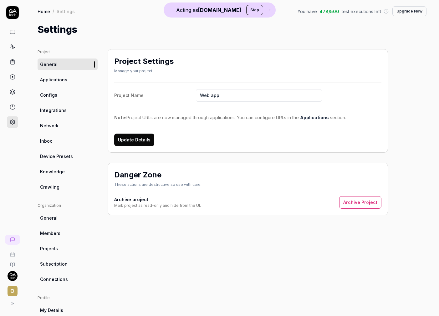
click at [53, 97] on span "Configs" at bounding box center [48, 95] width 17 height 7
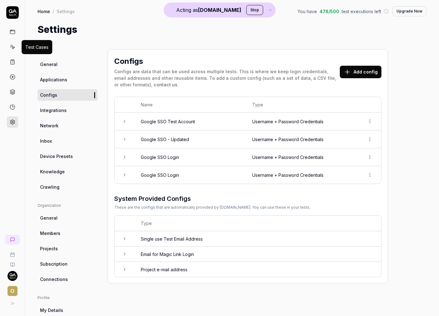
click at [12, 46] on icon at bounding box center [13, 47] width 6 height 6
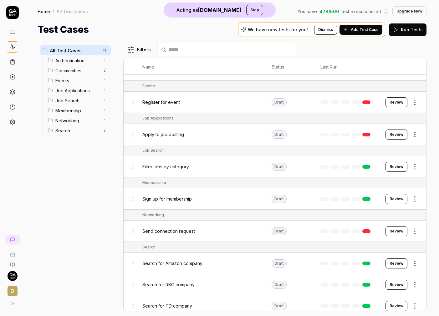
scroll to position [85, 0]
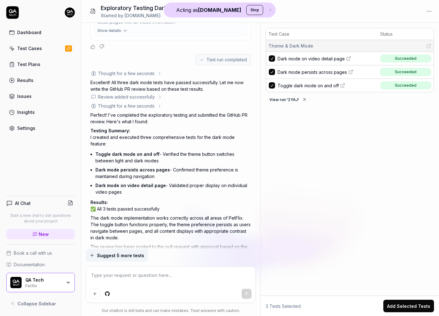
scroll to position [412, 0]
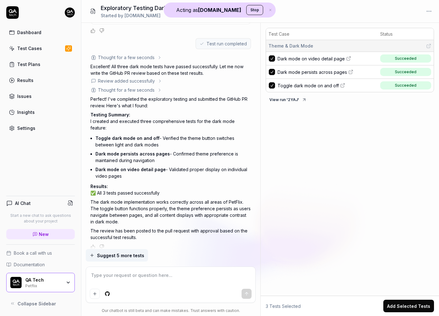
click at [292, 60] on span "Dark mode on video detail page" at bounding box center [311, 58] width 67 height 7
type textarea "*"
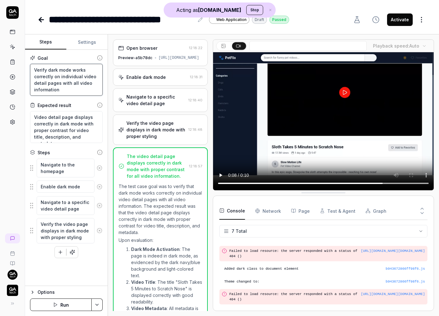
drag, startPoint x: 34, startPoint y: 70, endPoint x: 72, endPoint y: 88, distance: 41.9
click at [72, 88] on textarea "Verify dark mode works correctly on individual video detail pages with all vide…" at bounding box center [66, 80] width 73 height 32
click at [64, 92] on textarea "Verify dark mode works correctly on individual video detail pages with all vide…" at bounding box center [66, 80] width 73 height 32
drag, startPoint x: 63, startPoint y: 92, endPoint x: 33, endPoint y: 68, distance: 38.4
click at [33, 68] on textarea "Verify dark mode works correctly on individual video detail pages with all vide…" at bounding box center [66, 80] width 73 height 32
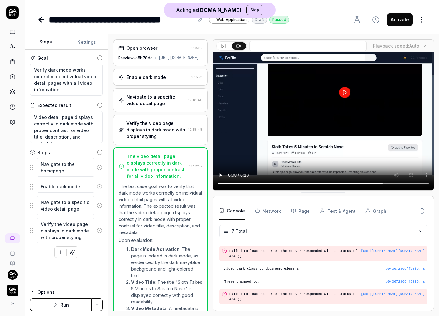
click at [31, 169] on fieldset "Navigate to the homepage Enable dark mode Navigate to a specific video detail p…" at bounding box center [66, 200] width 73 height 85
click at [67, 170] on textarea "Navigate to the homepage" at bounding box center [66, 168] width 58 height 19
click at [179, 58] on div "https://example-petflix-fqfbx7nse-qa-tech.vercel.app" at bounding box center [179, 58] width 41 height 6
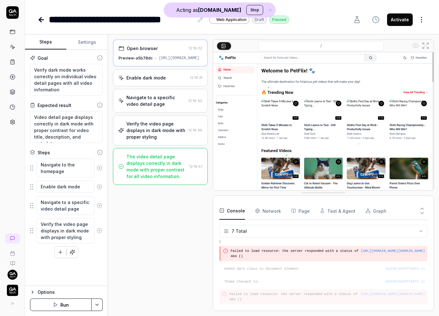
click at [156, 81] on div "Enable dark mode" at bounding box center [146, 78] width 39 height 7
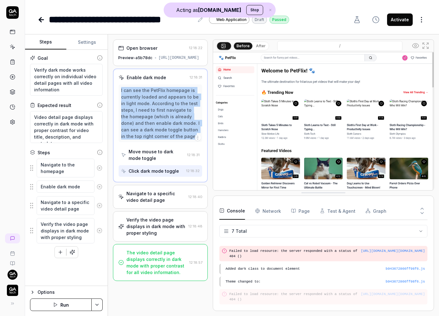
drag, startPoint x: 121, startPoint y: 95, endPoint x: 180, endPoint y: 140, distance: 73.7
click at [180, 140] on div "I can see the PetFlix homepage is currently loaded and appears to be in light m…" at bounding box center [160, 113] width 79 height 53
click at [259, 47] on button "After" at bounding box center [261, 46] width 15 height 7
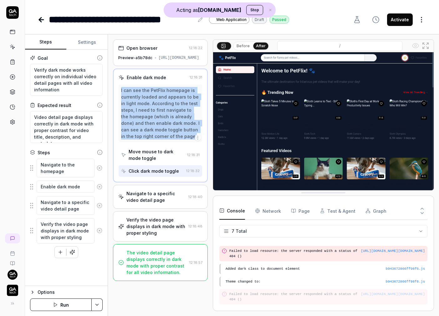
click at [243, 45] on button "Before" at bounding box center [243, 46] width 18 height 7
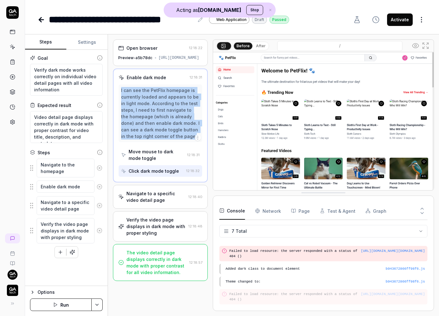
click at [261, 47] on button "After" at bounding box center [261, 46] width 15 height 7
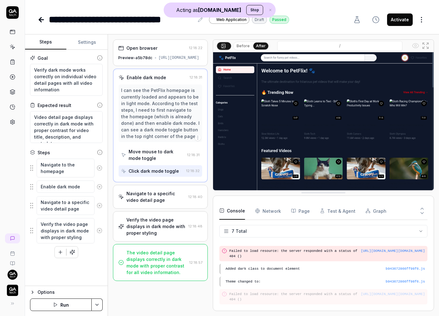
click at [154, 203] on div "Navigate to a specific video detail page" at bounding box center [157, 196] width 60 height 13
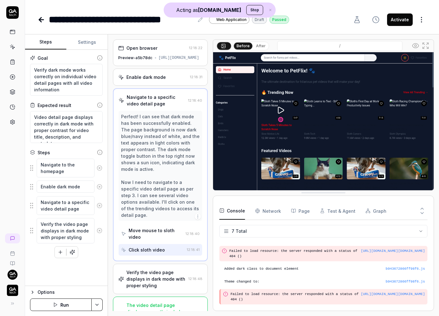
click at [133, 284] on div "Verify the video page displays in dark mode with proper styling" at bounding box center [157, 279] width 60 height 20
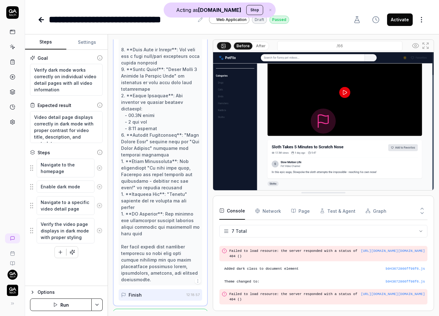
scroll to position [237, 0]
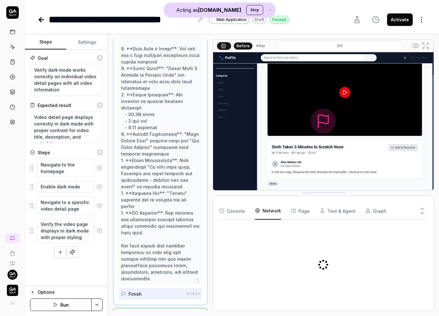
click at [268, 214] on Requests "Network" at bounding box center [268, 211] width 26 height 18
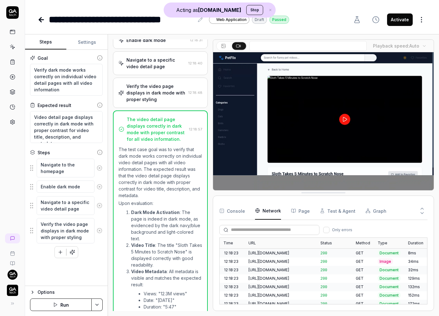
scroll to position [15, 0]
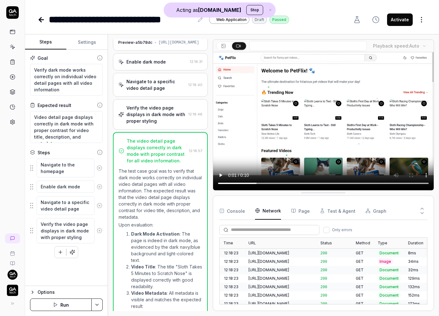
type textarea "*"
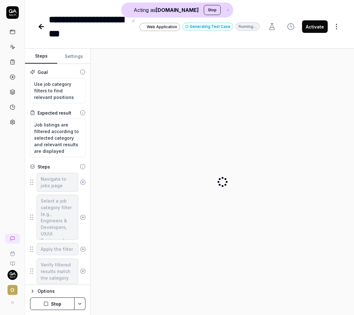
type textarea "*"
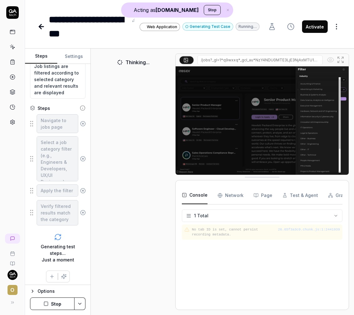
scroll to position [61, 0]
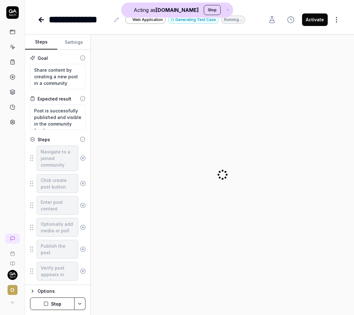
type textarea "*"
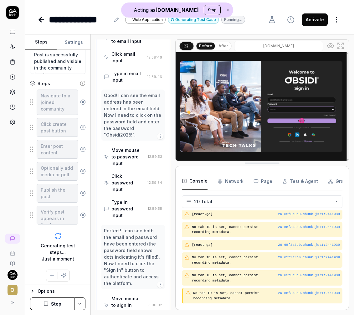
scroll to position [58, 0]
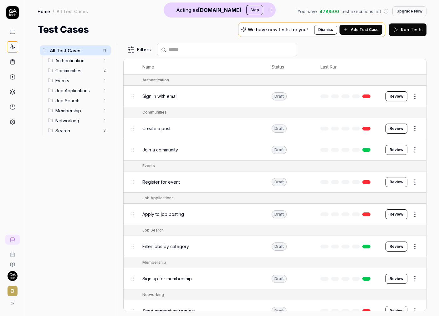
scroll to position [85, 0]
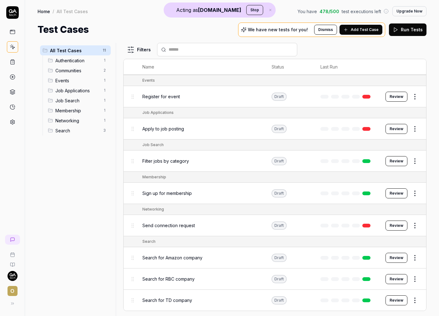
click at [192, 258] on span "Search for Amazon company" at bounding box center [172, 258] width 60 height 7
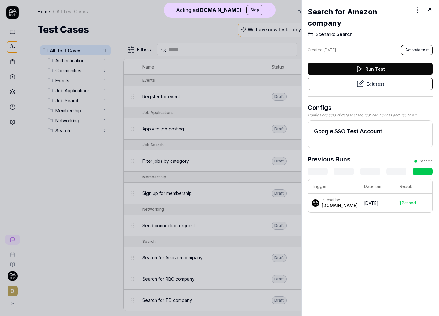
click at [430, 10] on icon at bounding box center [430, 9] width 6 height 6
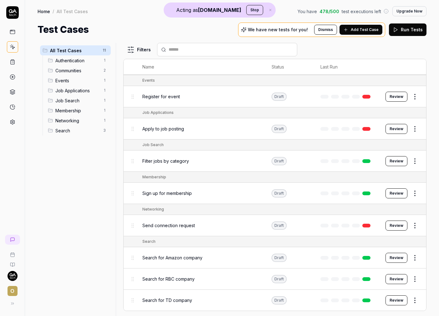
click at [168, 260] on span "Search for Amazon company" at bounding box center [172, 258] width 60 height 7
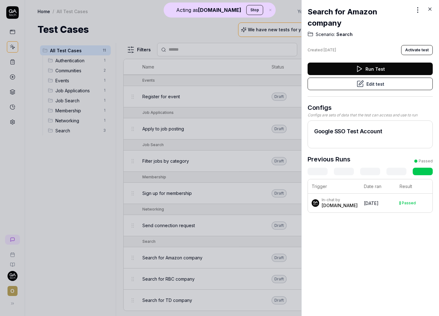
click at [379, 86] on button "Edit test" at bounding box center [370, 84] width 125 height 13
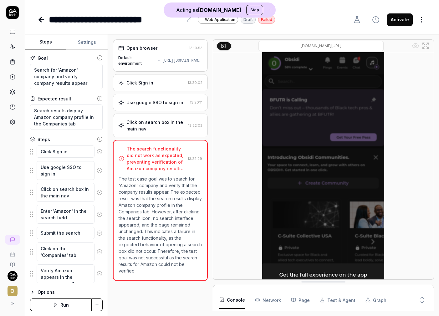
scroll to position [236, 0]
click at [150, 63] on div "Default environment" at bounding box center [137, 60] width 38 height 11
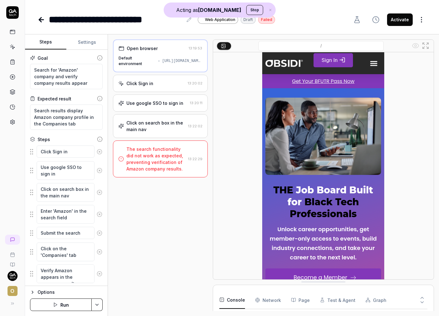
click at [150, 89] on div "Click Sign in 13:20:02" at bounding box center [160, 83] width 95 height 17
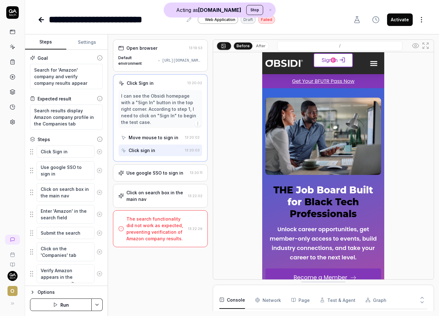
click at [258, 46] on button "After" at bounding box center [261, 46] width 15 height 7
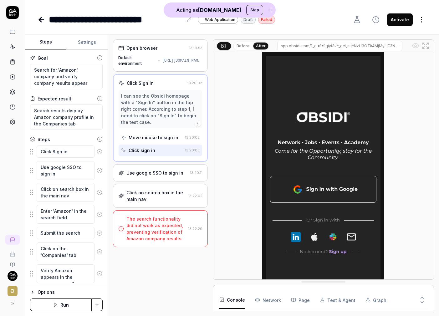
click at [154, 174] on div "Use google SSO to sign in" at bounding box center [155, 173] width 57 height 7
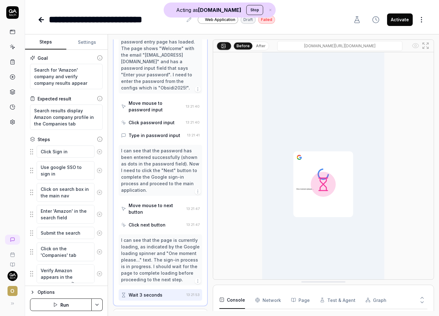
scroll to position [460, 0]
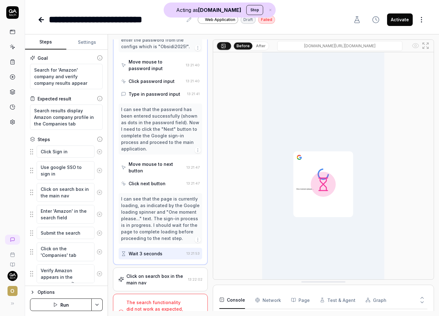
click at [147, 273] on div "Click on search box in the main nav" at bounding box center [156, 279] width 59 height 13
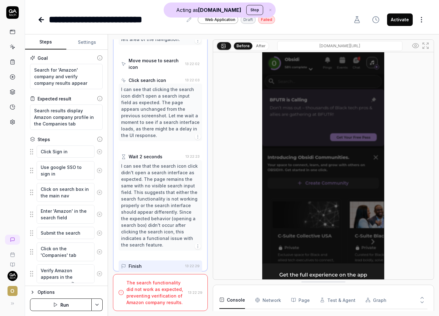
scroll to position [116, 0]
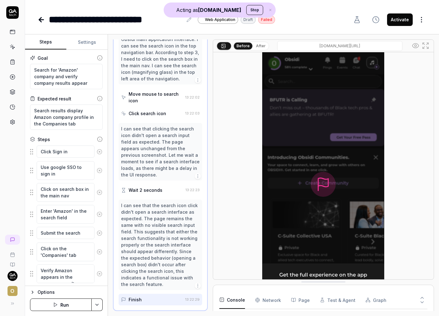
click at [259, 47] on button "After" at bounding box center [261, 46] width 15 height 7
click at [425, 44] on icon at bounding box center [426, 46] width 8 height 8
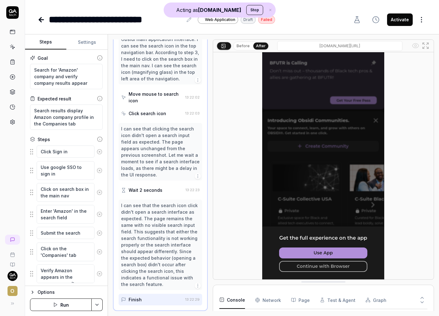
scroll to position [17, 0]
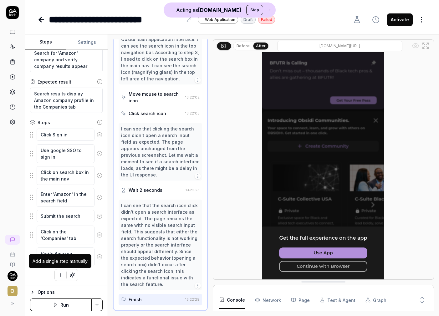
click at [63, 276] on icon "button" at bounding box center [61, 275] width 6 height 6
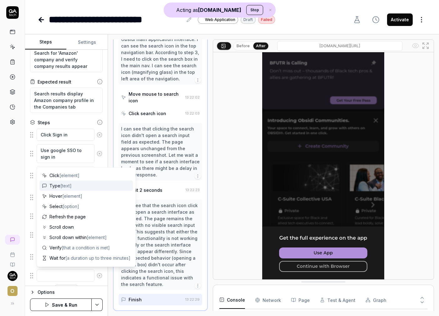
click at [72, 184] on span "[text]" at bounding box center [65, 185] width 11 height 5
type textarea "*"
type textarea "Type"
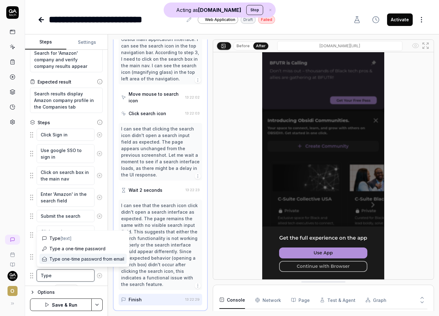
type textarea "*"
type textarea "Type"
type textarea "*"
type textarea "Typ"
type textarea "*"
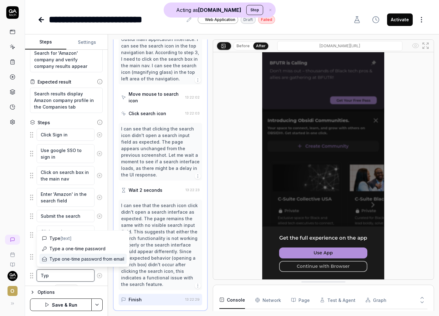
type textarea "Ty"
type textarea "*"
type textarea "T"
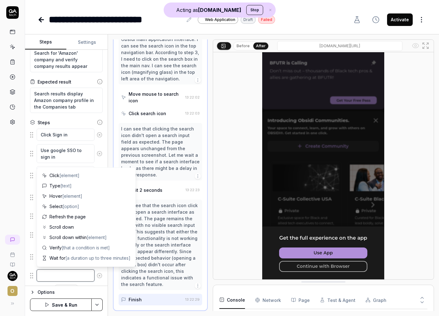
type textarea "*"
type textarea "c"
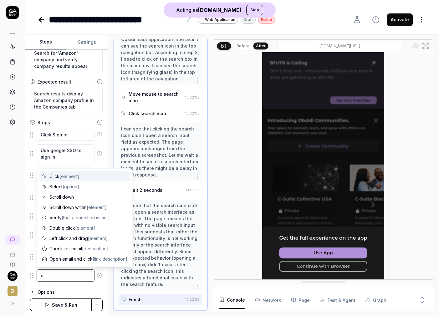
type textarea "*"
type textarea "cl"
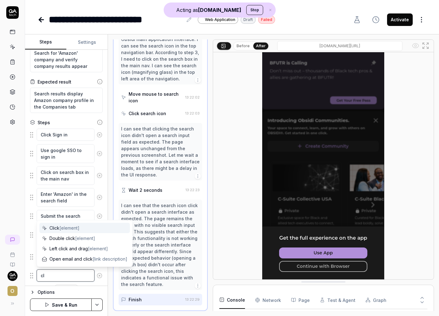
type textarea "*"
type textarea "cli"
type textarea "*"
type textarea "clic"
type textarea "*"
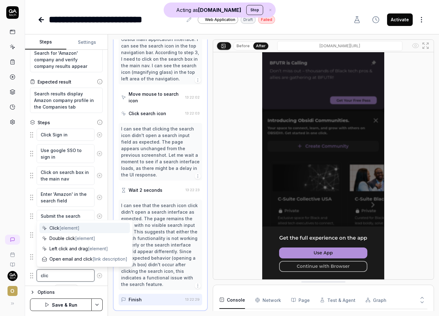
type textarea "click"
type textarea "*"
type textarea "click"
type textarea "*"
type textarea "click c"
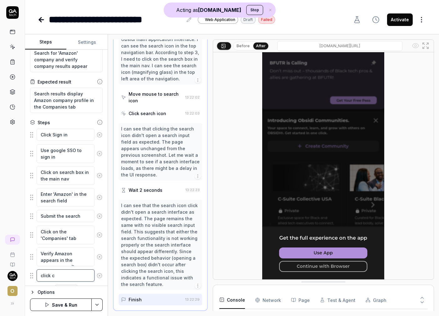
type textarea "*"
type textarea "click co"
type textarea "*"
type textarea "click con"
type textarea "*"
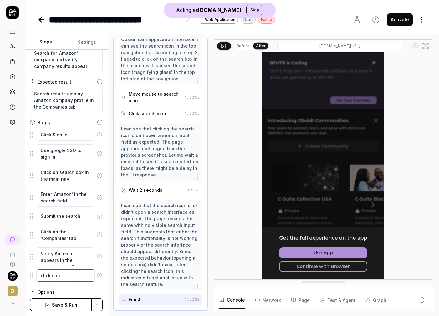
type textarea "click cont"
type textarea "*"
type textarea "click conti"
type textarea "*"
type textarea "click contin"
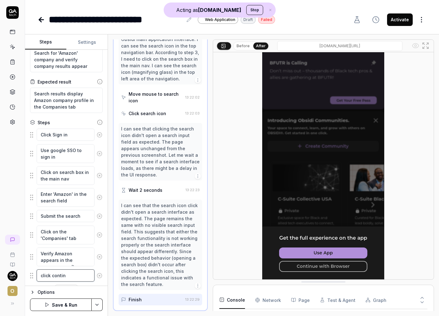
type textarea "*"
type textarea "click continu"
type textarea "*"
type textarea "click continue"
type textarea "*"
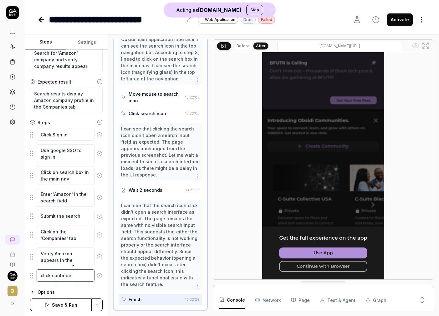
type textarea "click continue"
type textarea "*"
type textarea "click continue o"
type textarea "*"
type textarea "click continue"
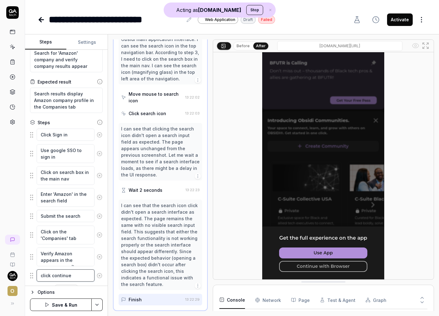
type textarea "*"
type textarea "click continue w"
type textarea "*"
type textarea "click continue wi"
type textarea "*"
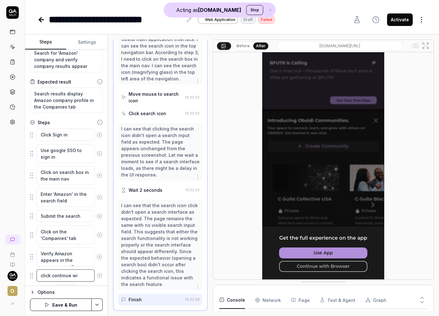
type textarea "click continue wit"
type textarea "*"
type textarea "click continue with"
type textarea "*"
type textarea "click continue with"
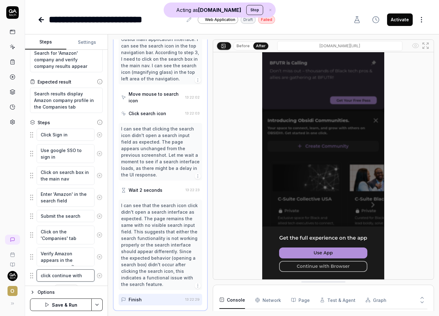
type textarea "*"
type textarea "click continue with b"
type textarea "*"
type textarea "click continue with br"
type textarea "*"
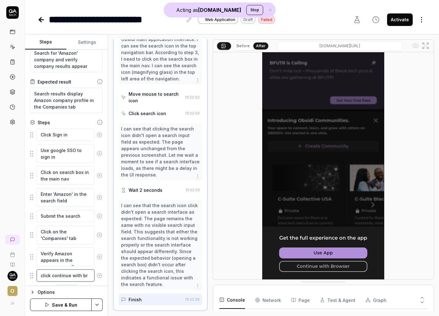
type textarea "click continue with bro"
type textarea "*"
type textarea "click continue with brow"
type textarea "*"
type textarea "click continue with brows"
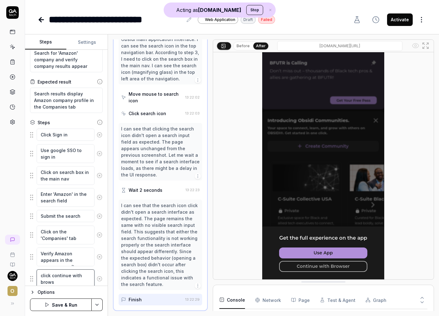
type textarea "*"
type textarea "click continue with browse"
type textarea "*"
type textarea "click continue with browser"
drag, startPoint x: 32, startPoint y: 280, endPoint x: 33, endPoint y: 176, distance: 104.0
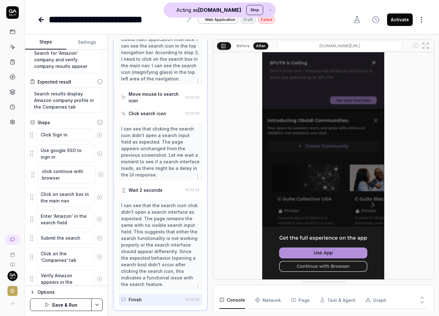
click at [33, 176] on fieldset "Click Sign in Use google SSO to sign in Click on search box in the main nav Ent…" at bounding box center [66, 208] width 73 height 160
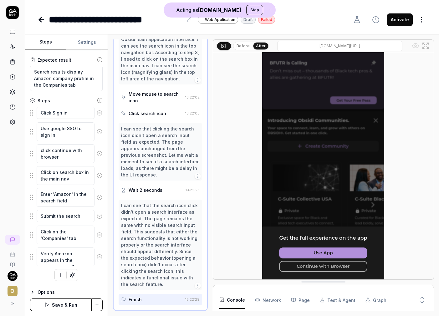
click at [62, 305] on button "Save & Run" at bounding box center [61, 305] width 62 height 13
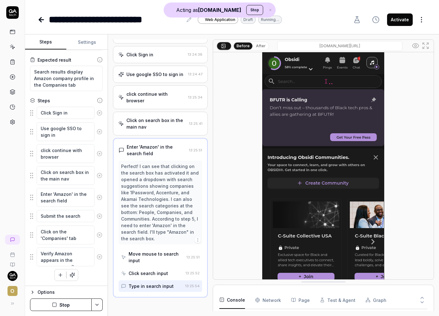
scroll to position [28, 0]
click at [150, 96] on div "click continue with browser" at bounding box center [156, 97] width 59 height 13
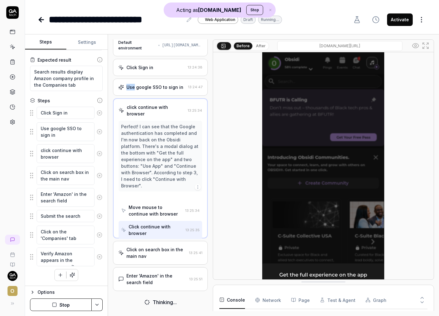
click at [150, 96] on div "Use google SSO to sign in 13:24:47" at bounding box center [160, 87] width 95 height 17
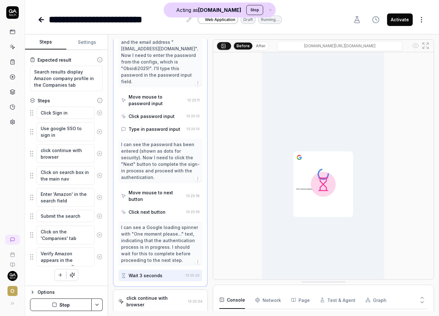
scroll to position [211, 0]
click at [260, 47] on button "After" at bounding box center [261, 46] width 15 height 7
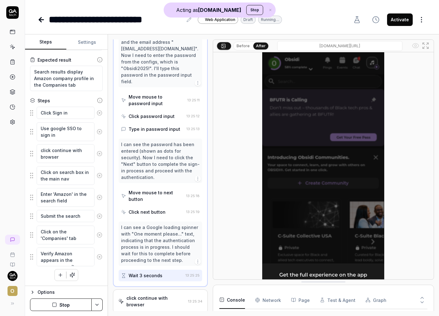
click at [157, 290] on div "click continue with browser 13:25:34" at bounding box center [160, 302] width 95 height 24
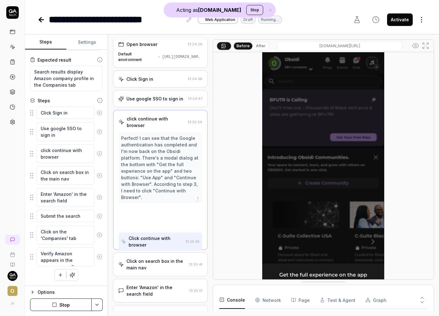
scroll to position [0, 0]
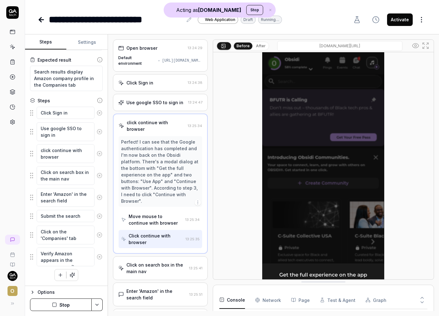
click at [258, 46] on button "After" at bounding box center [261, 46] width 15 height 7
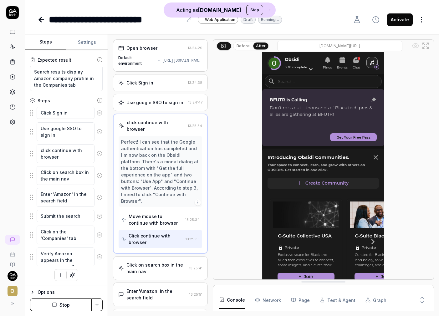
scroll to position [224, 0]
drag, startPoint x: 121, startPoint y: 135, endPoint x: 139, endPoint y: 137, distance: 18.5
click at [139, 139] on div "Perfect! I can see that the Google authentication has completed and I'm now bac…" at bounding box center [160, 172] width 79 height 66
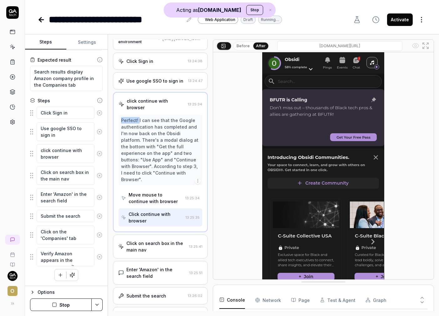
scroll to position [236, 0]
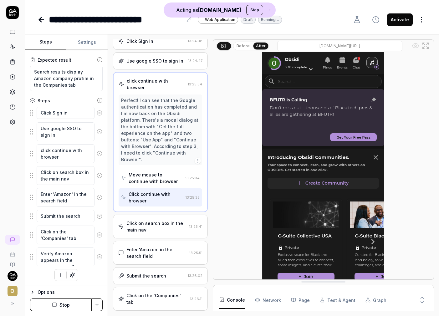
click at [165, 246] on div "Enter 'Amazon' in the search field" at bounding box center [157, 252] width 60 height 13
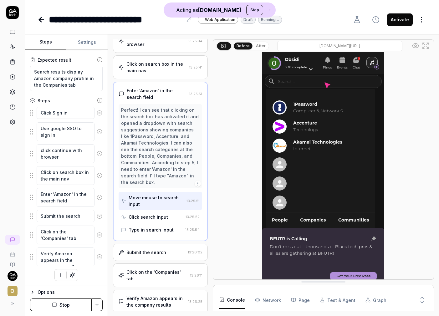
scroll to position [94, 0]
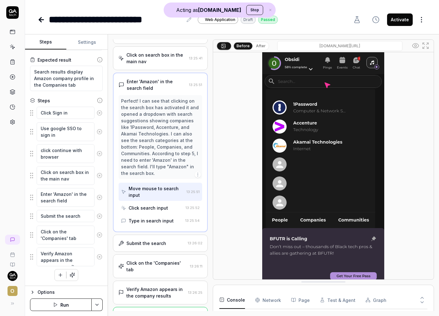
click at [161, 240] on div "Submit the search 13:26:02" at bounding box center [160, 243] width 95 height 17
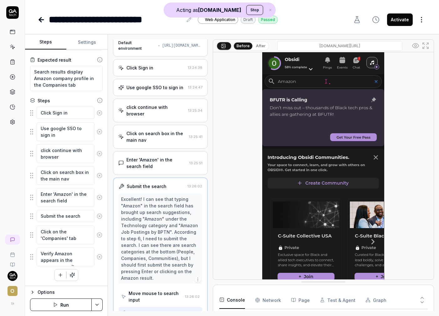
scroll to position [94, 0]
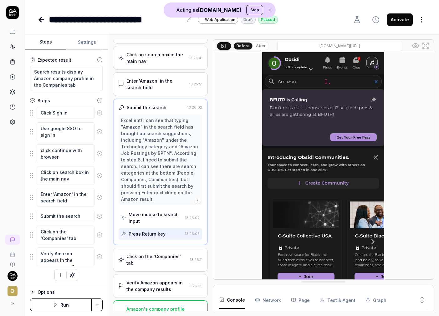
click at [155, 280] on div "Verify Amazon appears in the company results" at bounding box center [156, 286] width 59 height 13
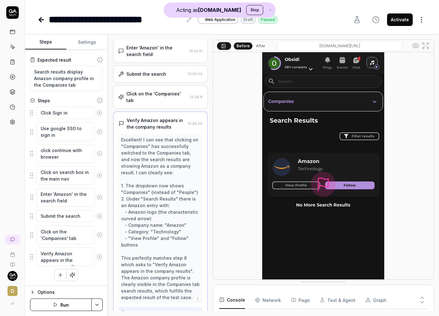
scroll to position [160, 0]
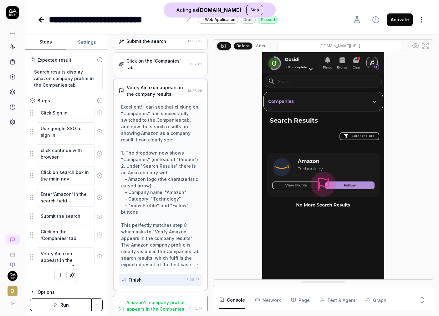
click at [157, 301] on div "Amazon's company profile appears in the Companies tab as expected." at bounding box center [156, 309] width 59 height 20
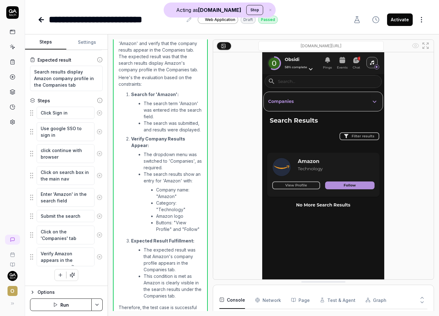
scroll to position [376, 0]
click at [14, 34] on icon at bounding box center [13, 32] width 6 height 6
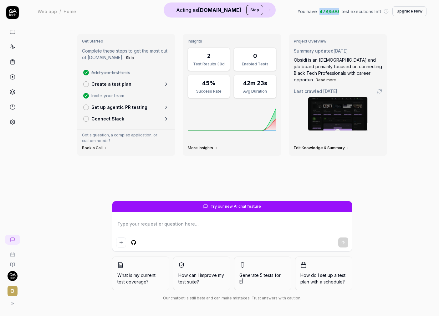
drag, startPoint x: 341, startPoint y: 11, endPoint x: 324, endPoint y: 12, distance: 17.3
click at [324, 12] on span "478 / 500" at bounding box center [330, 11] width 20 height 7
type textarea "*"
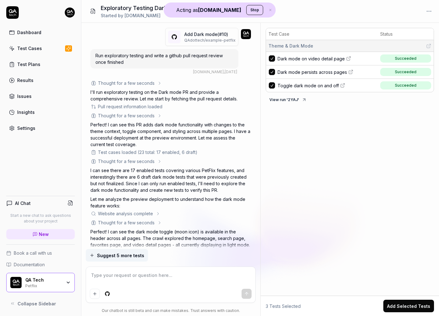
scroll to position [412, 0]
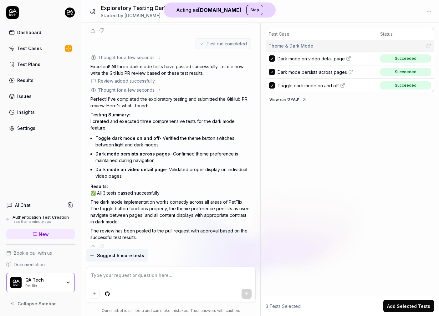
type textarea "*"
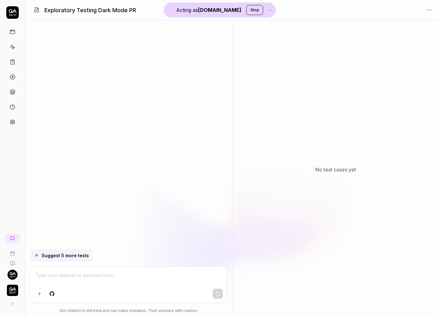
scroll to position [204, 0]
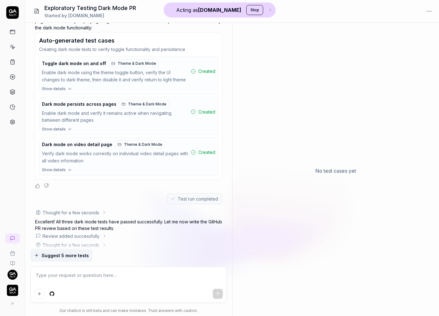
type textarea "*"
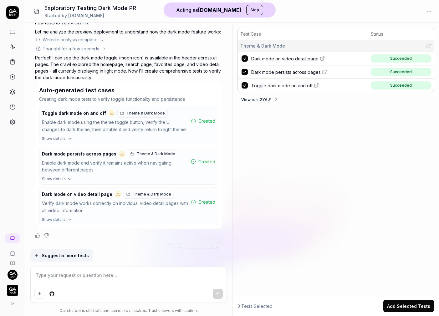
scroll to position [160, 0]
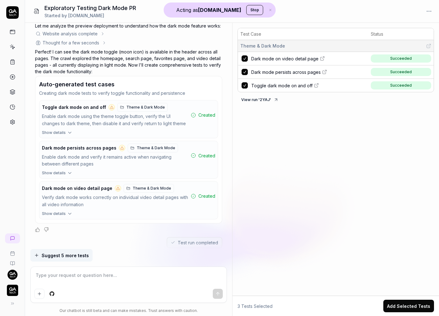
click at [147, 108] on span "Theme & Dark Mode" at bounding box center [146, 108] width 39 height 6
click at [282, 56] on span "Dark mode on video detail page" at bounding box center [284, 58] width 67 height 7
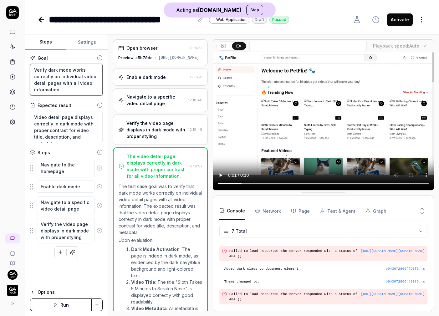
drag, startPoint x: 33, startPoint y: 68, endPoint x: 75, endPoint y: 91, distance: 48.1
click at [75, 91] on textarea "Verify dark mode works correctly on individual video detail pages with all vide…" at bounding box center [66, 80] width 73 height 32
click at [31, 167] on fieldset "Navigate to the homepage Enable dark mode Navigate to a specific video detail p…" at bounding box center [66, 200] width 73 height 85
click at [161, 46] on div "Open browser" at bounding box center [152, 48] width 68 height 7
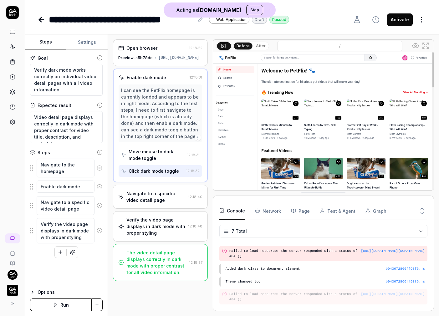
click at [257, 45] on button "After" at bounding box center [261, 46] width 15 height 7
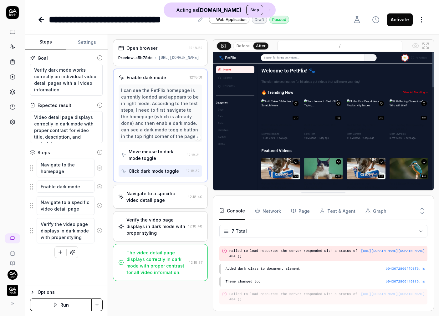
click at [152, 200] on div "Navigate to a specific video detail page" at bounding box center [157, 196] width 60 height 13
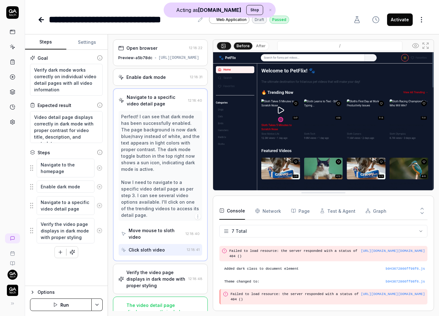
click at [257, 46] on button "After" at bounding box center [261, 46] width 15 height 7
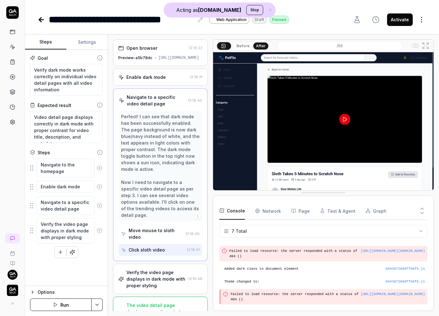
click at [246, 44] on button "Before" at bounding box center [243, 46] width 18 height 7
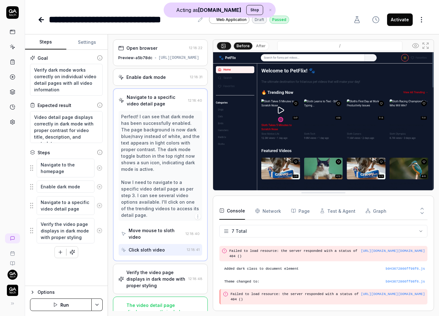
click at [152, 80] on div "Enable dark mode" at bounding box center [146, 77] width 39 height 7
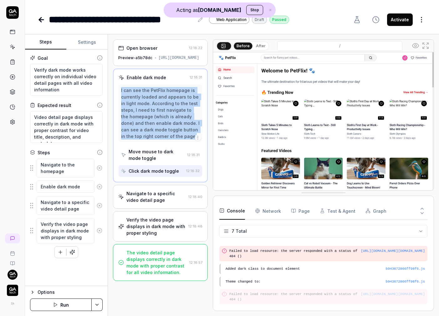
drag, startPoint x: 121, startPoint y: 96, endPoint x: 177, endPoint y: 141, distance: 71.9
click at [177, 141] on div "I can see the PetFlix homepage is currently loaded and appears to be in light m…" at bounding box center [161, 114] width 84 height 58
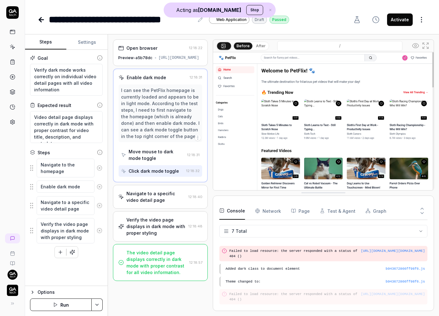
click at [170, 199] on div "Navigate to a specific video detail page" at bounding box center [157, 196] width 60 height 13
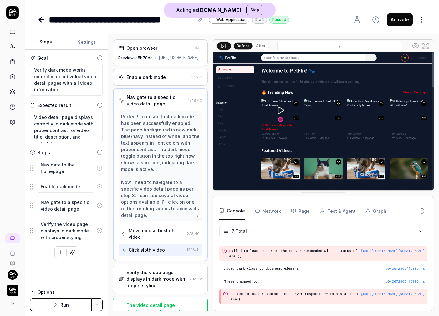
scroll to position [22, 0]
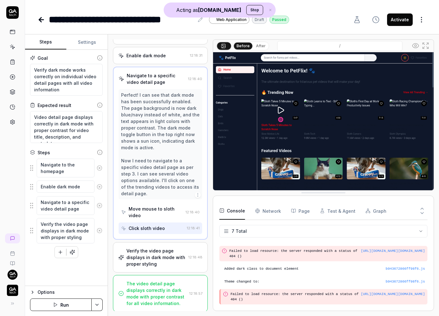
click at [166, 250] on div "Verify the video page displays in dark mode with proper styling" at bounding box center [157, 258] width 60 height 20
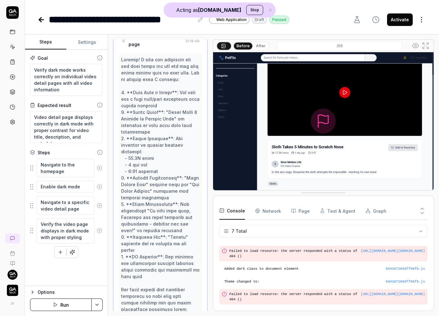
scroll to position [197, 0]
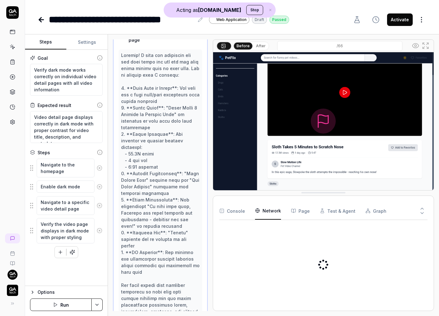
click at [268, 209] on Requests "Network" at bounding box center [268, 211] width 26 height 18
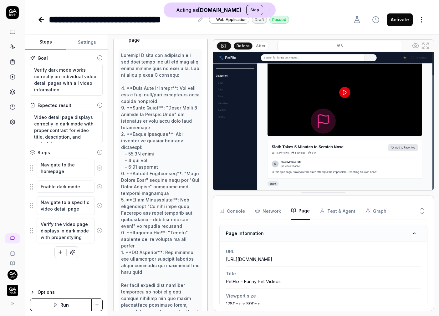
click at [294, 210] on icon "button" at bounding box center [293, 210] width 5 height 5
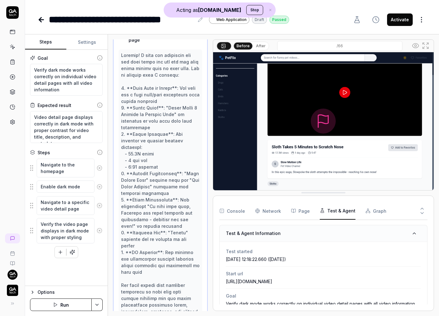
click at [347, 210] on button "Test & Agent" at bounding box center [338, 211] width 36 height 18
click at [230, 211] on button "Console" at bounding box center [233, 211] width 26 height 18
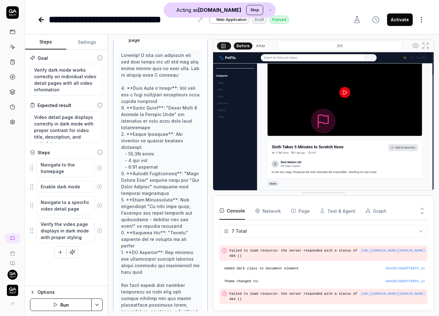
scroll to position [237, 0]
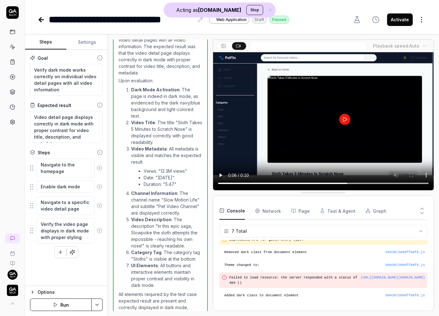
scroll to position [0, 0]
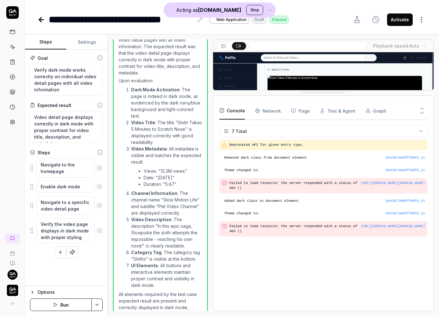
drag, startPoint x: 330, startPoint y: 193, endPoint x: 325, endPoint y: 84, distance: 108.8
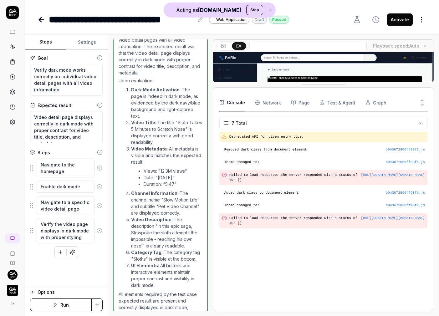
click at [262, 103] on Requests "Network" at bounding box center [268, 103] width 26 height 18
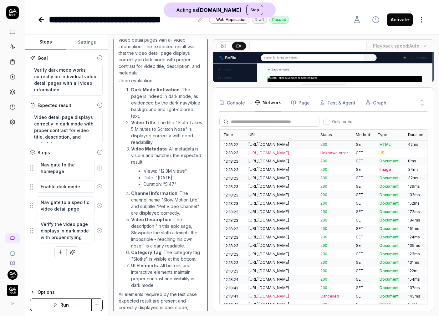
click at [302, 105] on button "Page" at bounding box center [300, 103] width 19 height 18
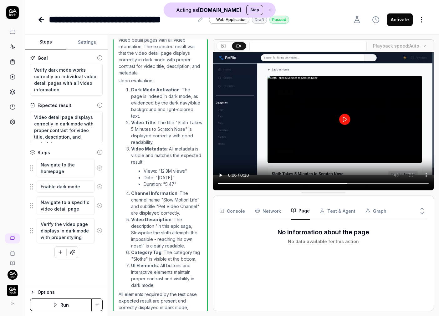
drag, startPoint x: 333, startPoint y: 85, endPoint x: 324, endPoint y: 212, distance: 126.6
click at [34, 187] on fieldset "Navigate to the homepage Enable dark mode Navigate to a specific video detail p…" at bounding box center [66, 200] width 73 height 85
click at [70, 173] on textarea "Navigate to the homepage" at bounding box center [66, 168] width 58 height 19
type textarea "*"
type textarea "Navigate to the homepages"
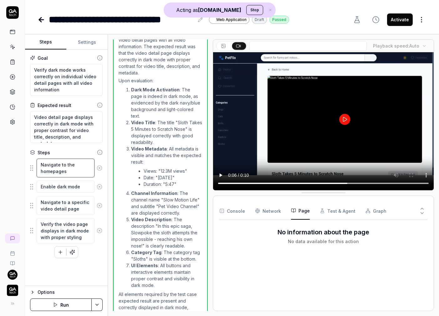
type textarea "*"
type textarea "Navigate to the homepagesfd"
type textarea "*"
type textarea "Navigate to the homepagesfds"
type textarea "*"
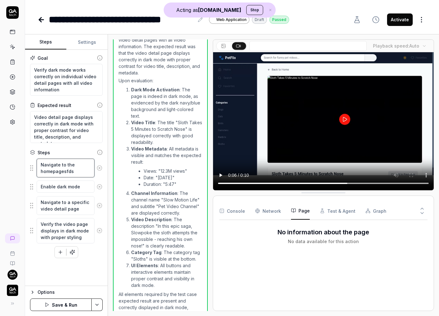
type textarea "Navigate to the homepagesfdsf"
type textarea "*"
type textarea "Navigate to the homepagesfdsfd"
type textarea "*"
type textarea "Navigate to the homepagesfdsf"
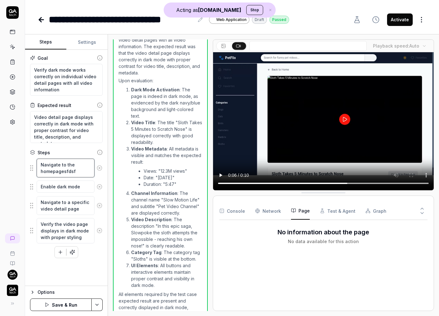
type textarea "*"
type textarea "Navigate to the homepagesfds"
type textarea "*"
type textarea "Navigate to the homepagesfd"
type textarea "*"
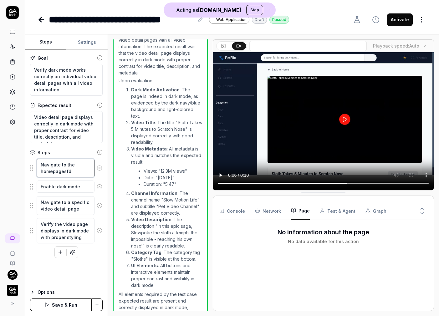
type textarea "Navigate to the homepagesf"
type textarea "*"
type textarea "Navigate to the homepages"
type textarea "*"
type textarea "Navigate to the homepage"
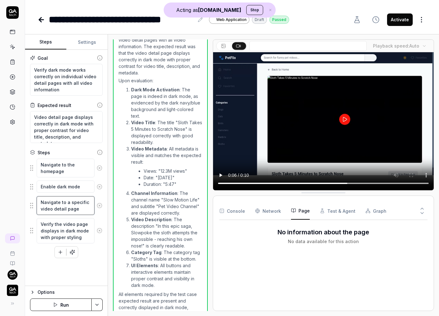
click at [81, 212] on textarea "Navigate to a specific video detail page" at bounding box center [66, 205] width 58 height 19
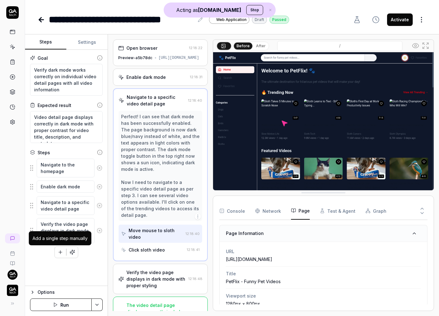
click at [60, 252] on icon "button" at bounding box center [60, 252] width 3 height 0
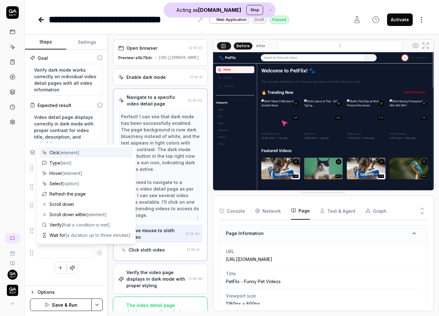
type textarea "*"
type textarea "v"
type textarea "*"
type textarea "ve"
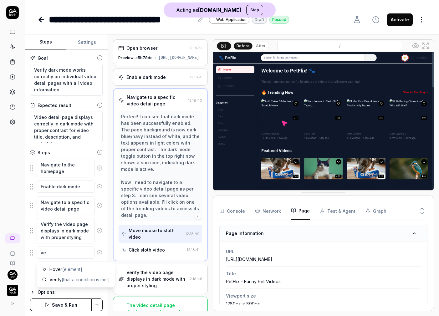
type textarea "*"
type textarea "ver"
type textarea "*"
type textarea "veri"
type textarea "*"
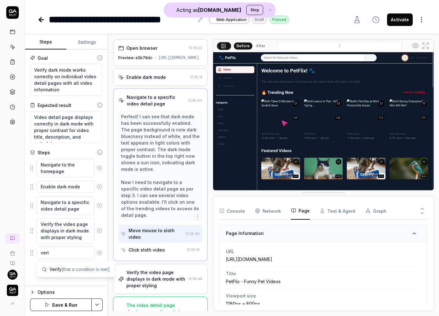
type textarea "verif"
type textarea "*"
type textarea "verify"
type textarea "*"
type textarea "verify"
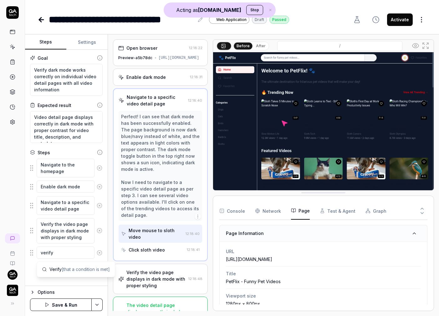
type textarea "*"
type textarea "verify th"
type textarea "*"
type textarea "verify that"
type textarea "*"
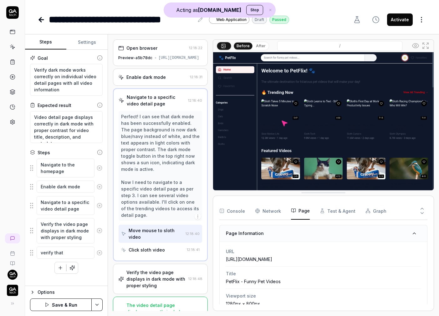
type textarea "verify that"
type textarea "*"
type textarea "verify that b"
type textarea "*"
type textarea "verify that bu"
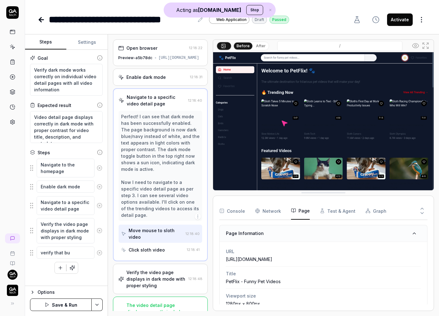
type textarea "*"
type textarea "verify that but"
type textarea "*"
type textarea "verify that butt"
type textarea "*"
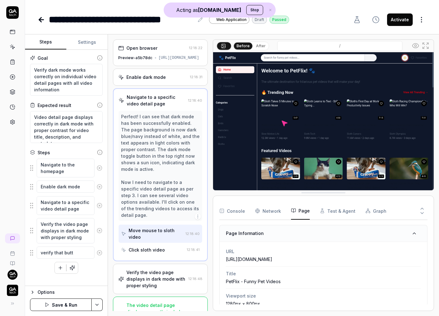
type textarea "verify that butto"
type textarea "*"
type textarea "verify that button"
type textarea "*"
type textarea "verify that button i"
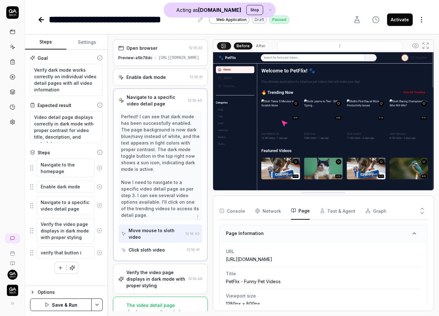
type textarea "*"
type textarea "verify that button is"
type textarea "*"
type textarea "verify that button is re"
type textarea "*"
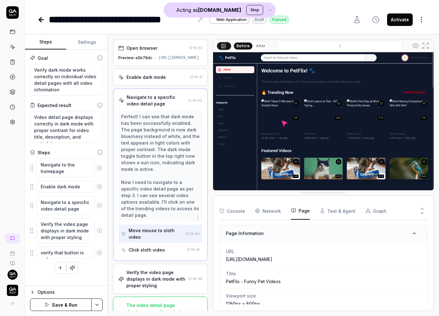
type textarea "verify that button is red"
click at [93, 277] on div "Goal Verify dark mode works correctly on individual video detail pages with all…" at bounding box center [66, 168] width 83 height 236
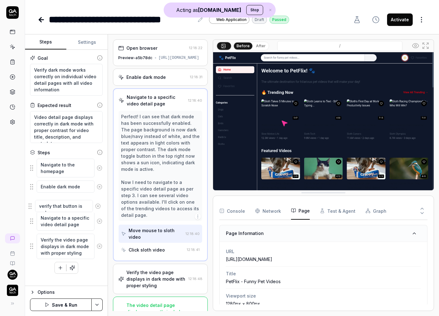
drag, startPoint x: 32, startPoint y: 251, endPoint x: 30, endPoint y: 204, distance: 46.7
click at [30, 204] on fieldset "Navigate to the homepage Enable dark mode Navigate to a specific video detail p…" at bounding box center [66, 208] width 73 height 101
click at [100, 202] on icon at bounding box center [100, 203] width 6 height 6
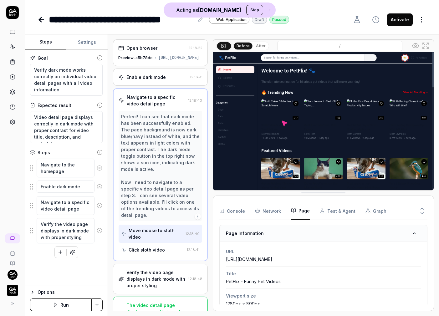
click at [12, 48] on icon at bounding box center [13, 47] width 3 height 3
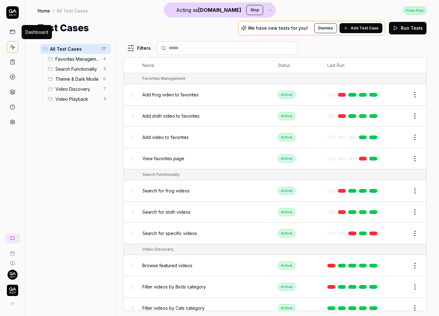
click at [12, 30] on icon at bounding box center [13, 32] width 6 height 6
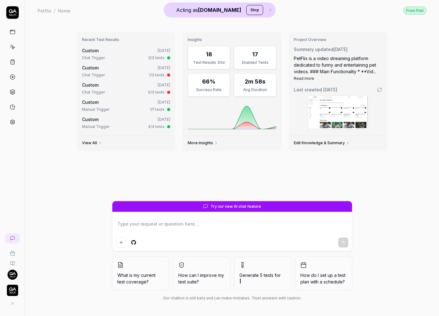
click at [203, 222] on textarea at bounding box center [232, 228] width 232 height 16
type textarea "*"
type textarea "c"
type textarea "*"
type textarea "cr"
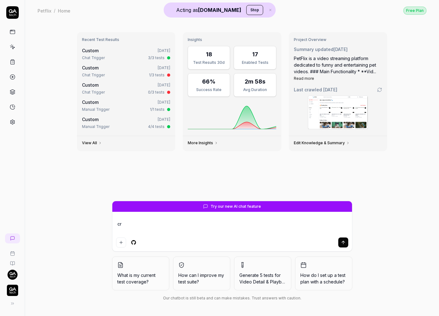
type textarea "*"
type textarea "cre"
type textarea "*"
type textarea "crea"
type textarea "*"
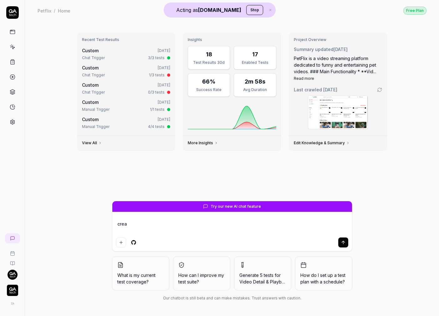
type textarea "creat"
type textarea "*"
type textarea "create"
type textarea "*"
type textarea "create"
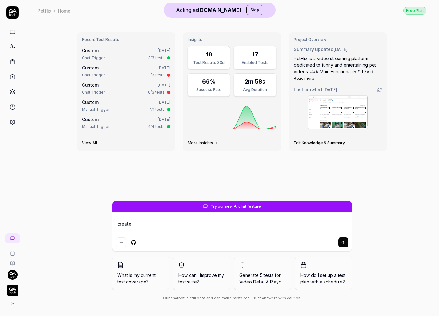
type textarea "*"
type textarea "create s"
type textarea "*"
type textarea "create so"
type textarea "*"
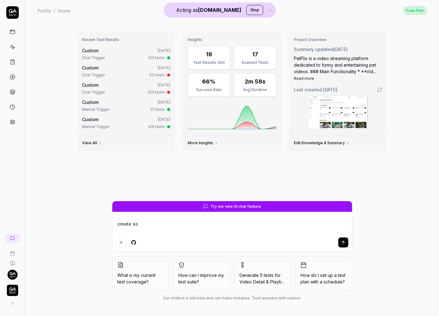
type textarea "create som"
type textarea "*"
type textarea "create some"
type textarea "*"
type textarea "create some"
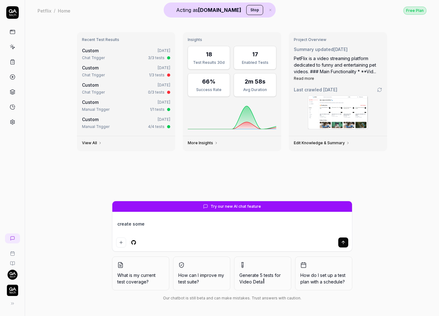
type textarea "*"
type textarea "create some a"
type textarea "*"
type textarea "create some au"
type textarea "*"
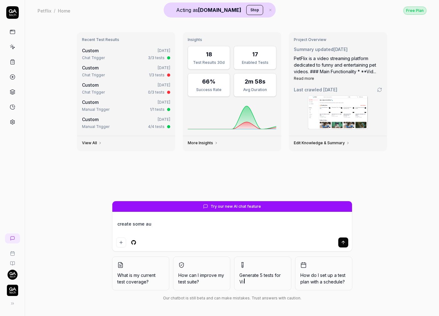
type textarea "create some aut"
type textarea "*"
type textarea "create some auth"
type textarea "*"
type textarea "create some authe"
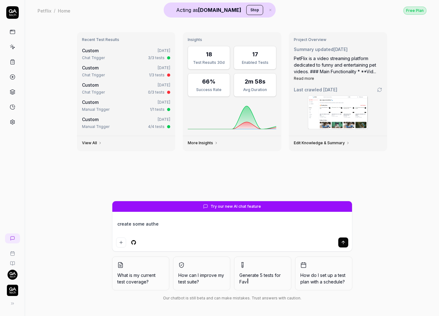
type textarea "*"
type textarea "create some authen"
type textarea "*"
type textarea "create some authent"
type textarea "*"
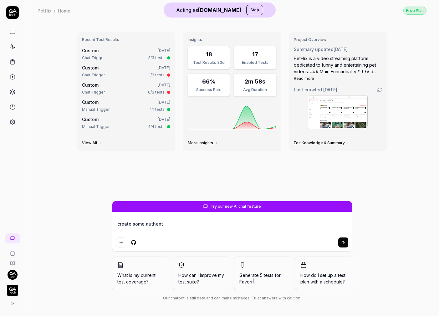
type textarea "create some authenti"
type textarea "*"
type textarea "create some authentic"
type textarea "*"
type textarea "create some authentica"
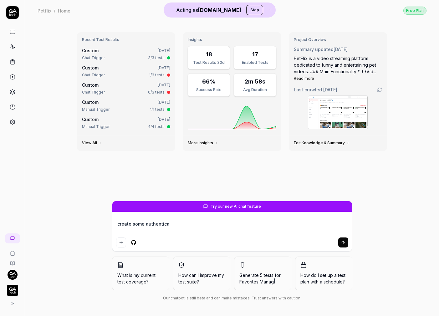
type textarea "*"
type textarea "create some authenticat"
type textarea "*"
type textarea "create some authenticati"
type textarea "*"
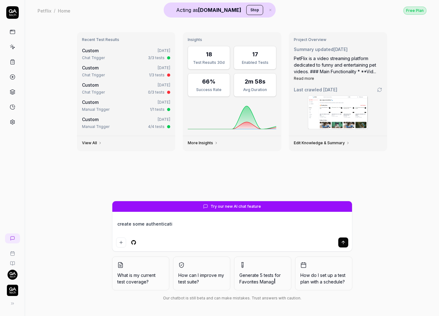
type textarea "create some authenticatio"
type textarea "*"
type textarea "create some authentication"
type textarea "*"
type textarea "create some authentication"
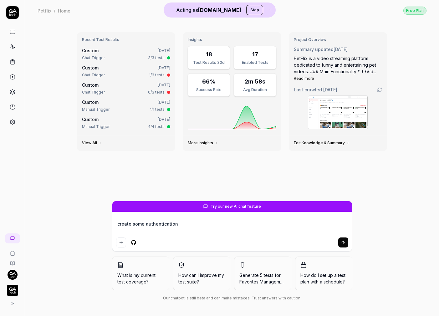
type textarea "*"
type textarea "create some authentication t"
type textarea "*"
type textarea "create some authentication te"
type textarea "*"
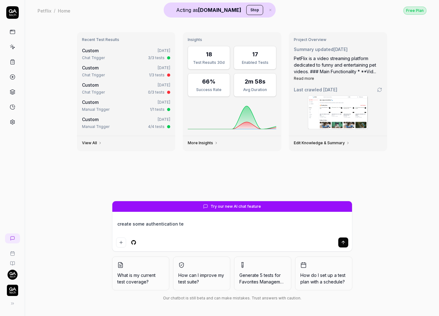
type textarea "create some authentication tes"
type textarea "*"
type textarea "create some authentication test"
type textarea "*"
type textarea "create some authentication tests"
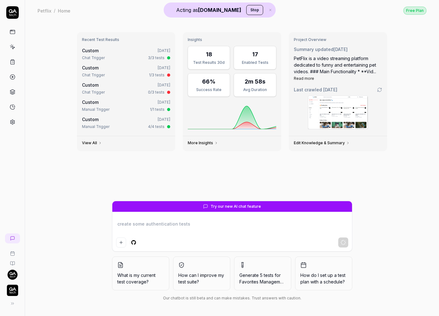
type textarea "*"
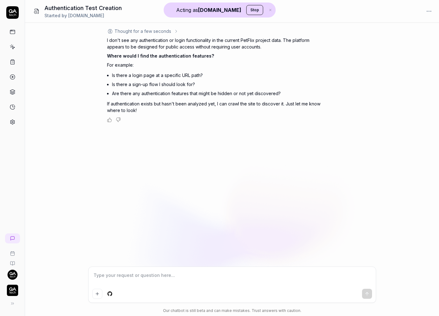
type textarea "*"
click at [16, 122] on link at bounding box center [12, 122] width 11 height 11
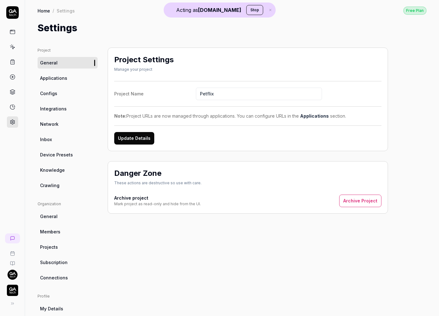
click at [58, 106] on span "Integrations" at bounding box center [53, 109] width 27 height 7
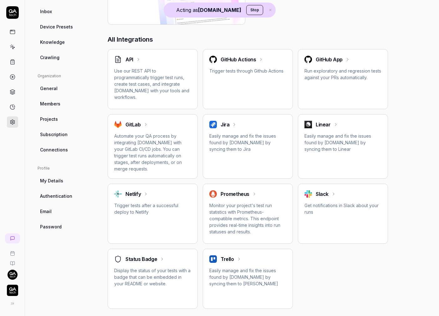
scroll to position [129, 0]
